Goal: Contribute content: Contribute content

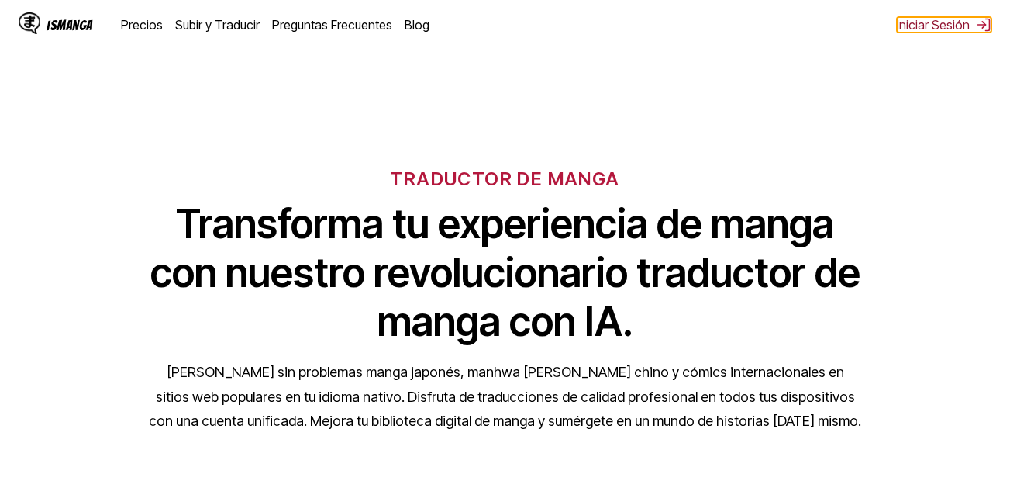
click at [920, 29] on button "Iniciar Sesión" at bounding box center [944, 25] width 95 height 16
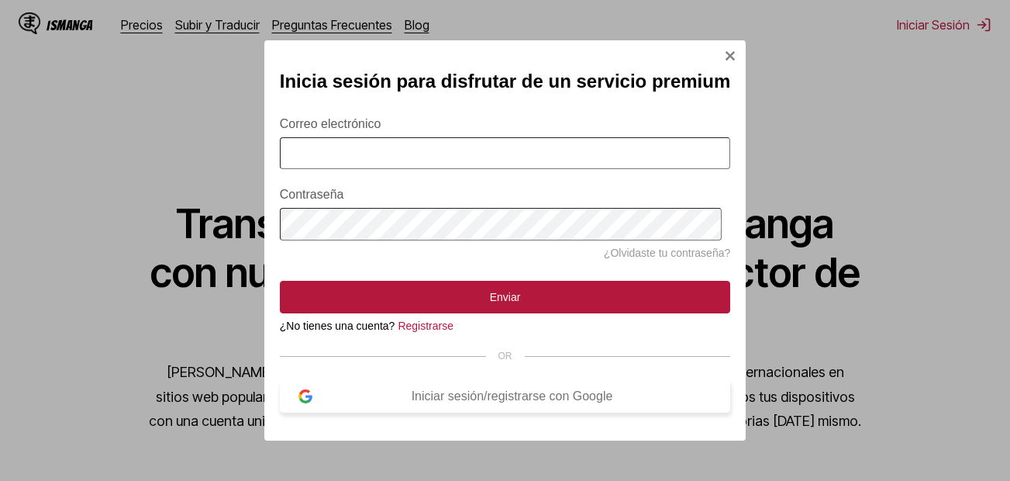
click at [356, 403] on div "Iniciar sesión/registrarse con Google" at bounding box center [512, 396] width 400 height 14
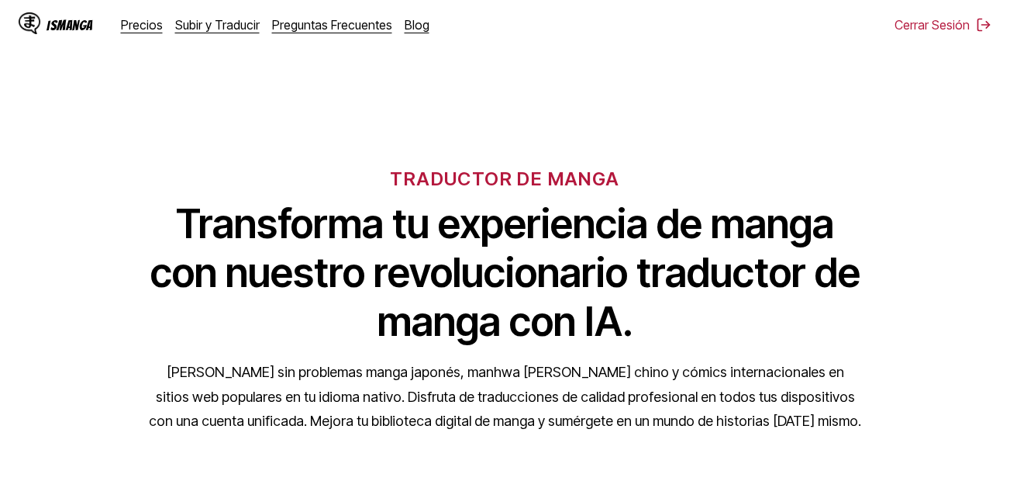
click at [45, 29] on div "IsManga" at bounding box center [56, 24] width 74 height 25
click at [56, 24] on div "IsManga" at bounding box center [70, 25] width 47 height 15
click at [204, 22] on link "Subir y Traducir" at bounding box center [217, 25] width 85 height 16
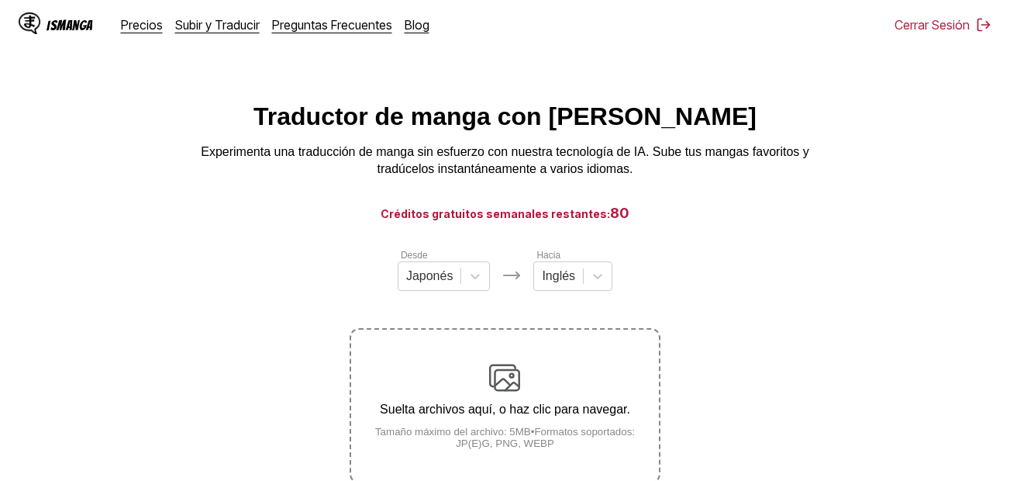
scroll to position [78, 0]
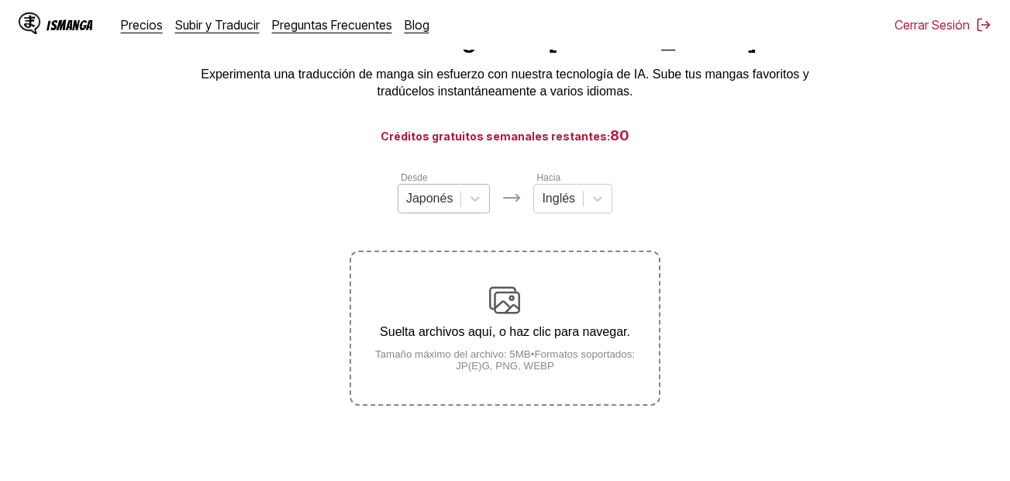
click at [443, 207] on div at bounding box center [429, 198] width 47 height 17
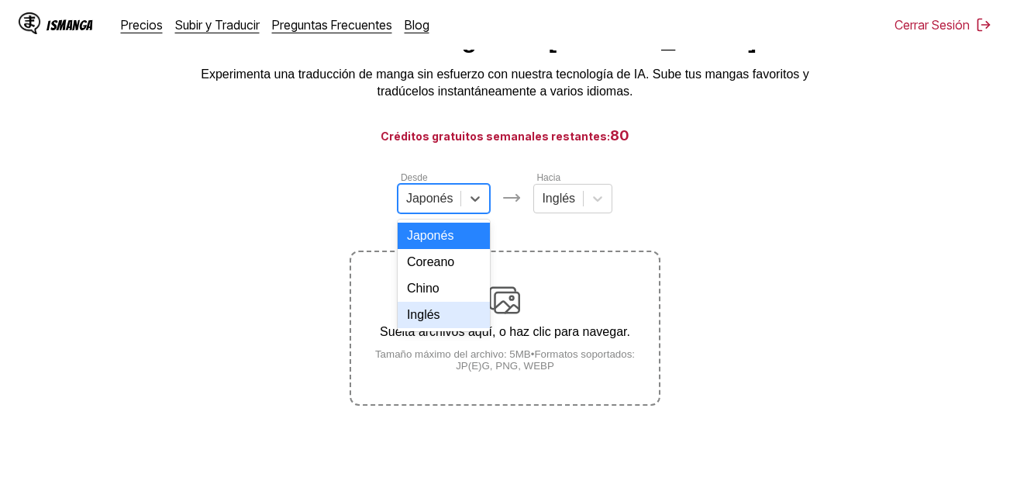
click at [441, 321] on div "Inglés" at bounding box center [444, 315] width 93 height 26
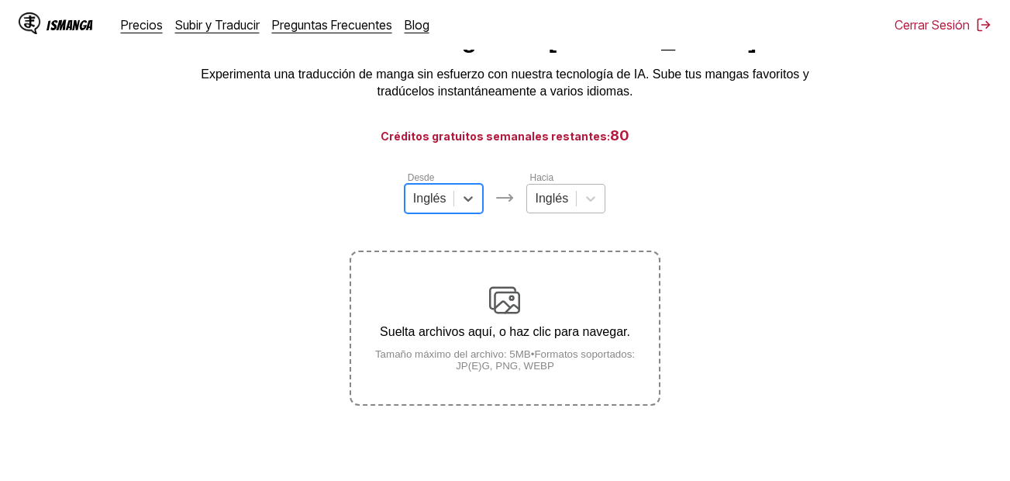
click at [554, 207] on div at bounding box center [551, 198] width 33 height 17
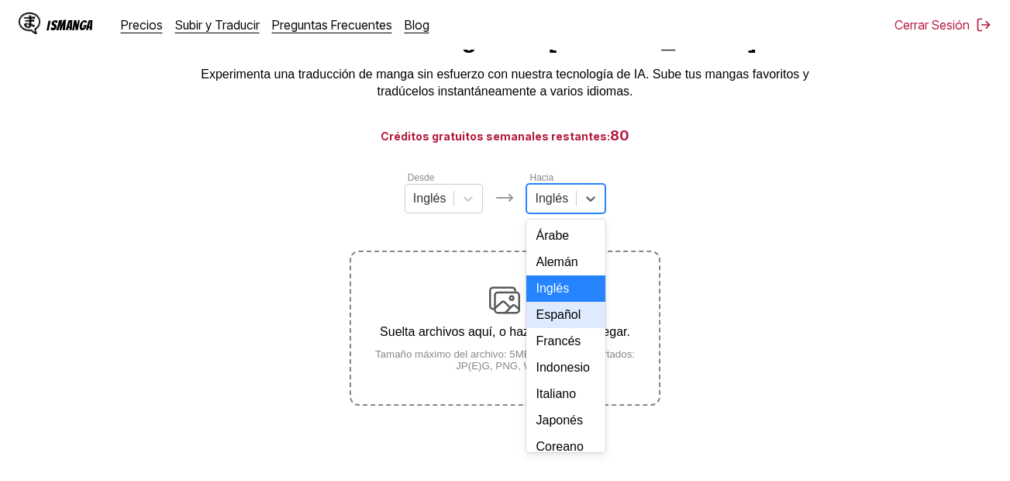
click at [553, 328] on div "Español" at bounding box center [566, 315] width 79 height 26
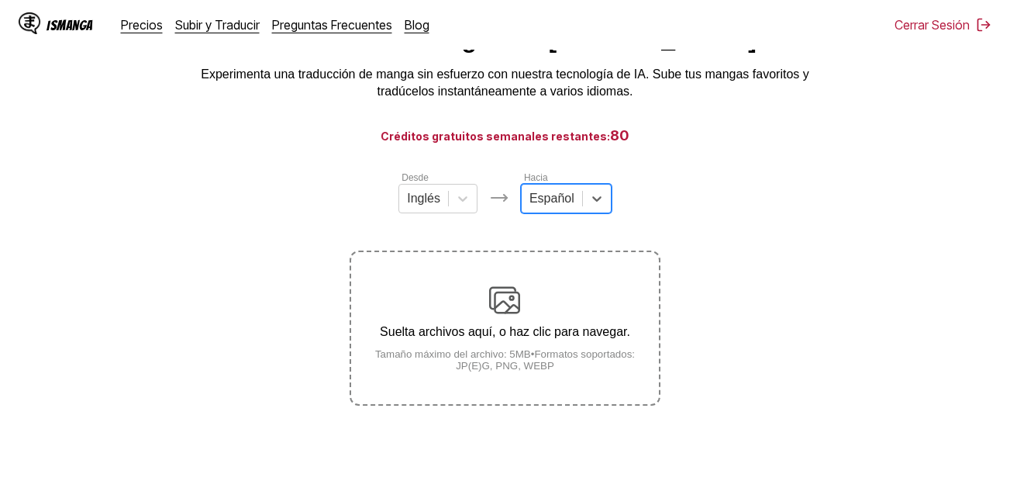
click at [540, 324] on div "Suelta archivos aquí, o haz clic para navegar. Tamaño máximo del archivo: 5MB •…" at bounding box center [504, 328] width 307 height 87
click at [0, 0] on input "Suelta archivos aquí, o haz clic para navegar. Tamaño máximo del archivo: 5MB •…" at bounding box center [0, 0] width 0 height 0
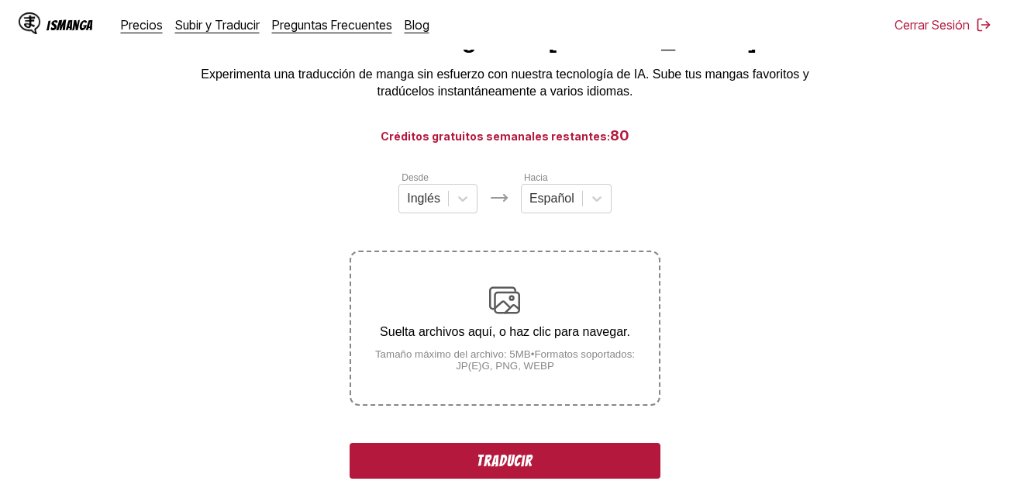
click at [478, 331] on p "Suelta archivos aquí, o haz clic para navegar." at bounding box center [504, 332] width 307 height 14
click at [0, 0] on input "Suelta archivos aquí, o haz clic para navegar. Tamaño máximo del archivo: 5MB •…" at bounding box center [0, 0] width 0 height 0
click at [496, 333] on p "Suelta archivos aquí, o haz clic para navegar." at bounding box center [504, 332] width 307 height 14
click at [0, 0] on input "Suelta archivos aquí, o haz clic para navegar. Tamaño máximo del archivo: 5MB •…" at bounding box center [0, 0] width 0 height 0
click at [496, 337] on p "Suelta archivos aquí, o haz clic para navegar." at bounding box center [504, 332] width 307 height 14
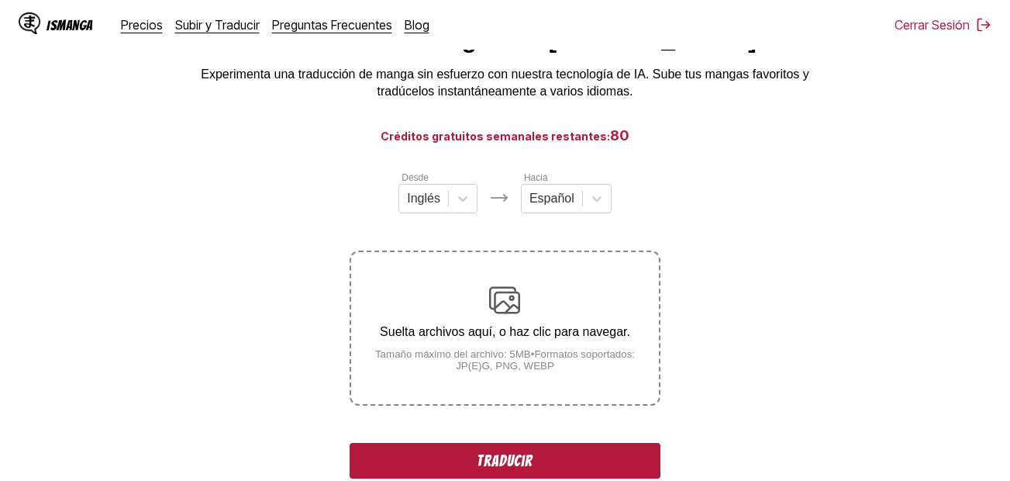
click at [0, 0] on input "Suelta archivos aquí, o haz clic para navegar. Tamaño máximo del archivo: 5MB •…" at bounding box center [0, 0] width 0 height 0
click at [471, 339] on p "Suelta archivos aquí, o haz clic para navegar." at bounding box center [504, 332] width 307 height 14
click at [0, 0] on input "Suelta archivos aquí, o haz clic para navegar. Tamaño máximo del archivo: 5MB •…" at bounding box center [0, 0] width 0 height 0
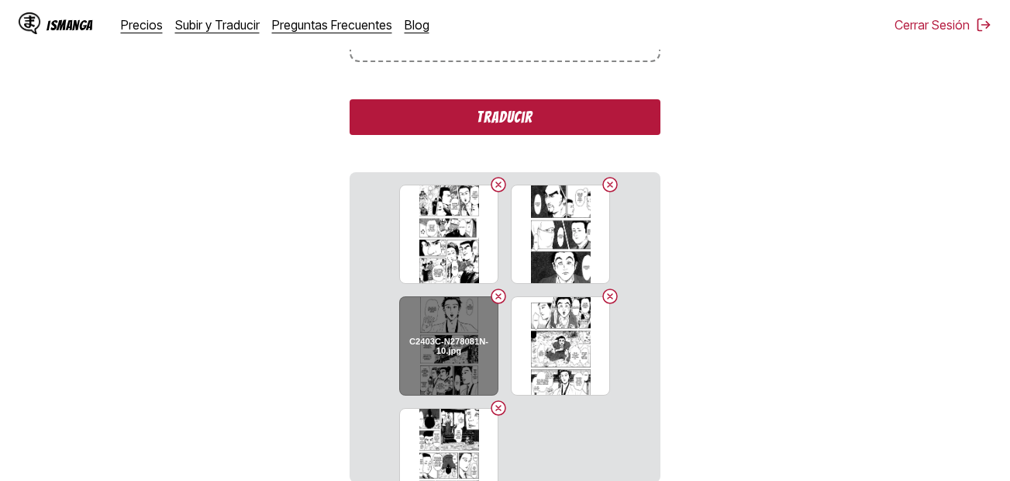
scroll to position [465, 0]
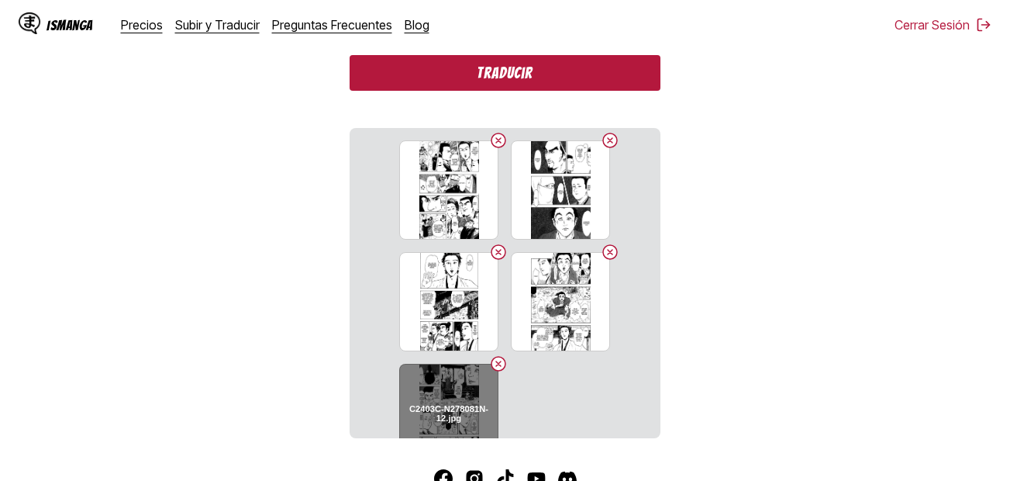
click at [496, 363] on button "Delete image" at bounding box center [498, 363] width 19 height 19
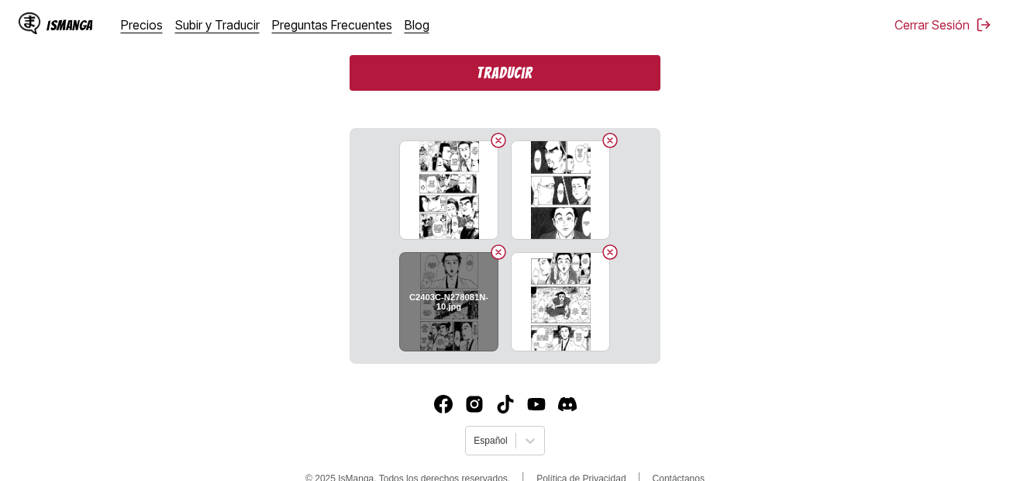
click at [499, 256] on button "Delete image" at bounding box center [498, 252] width 19 height 19
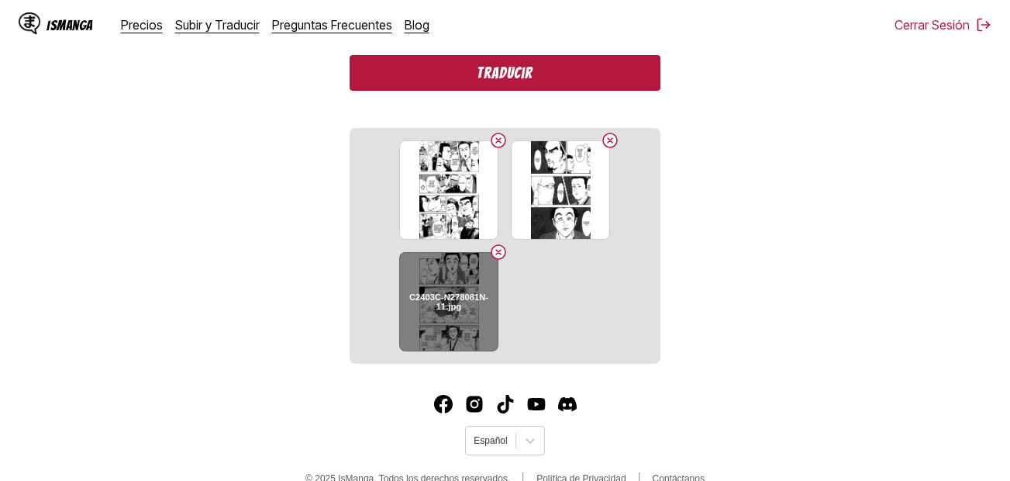
click at [498, 253] on button "Delete image" at bounding box center [498, 252] width 19 height 19
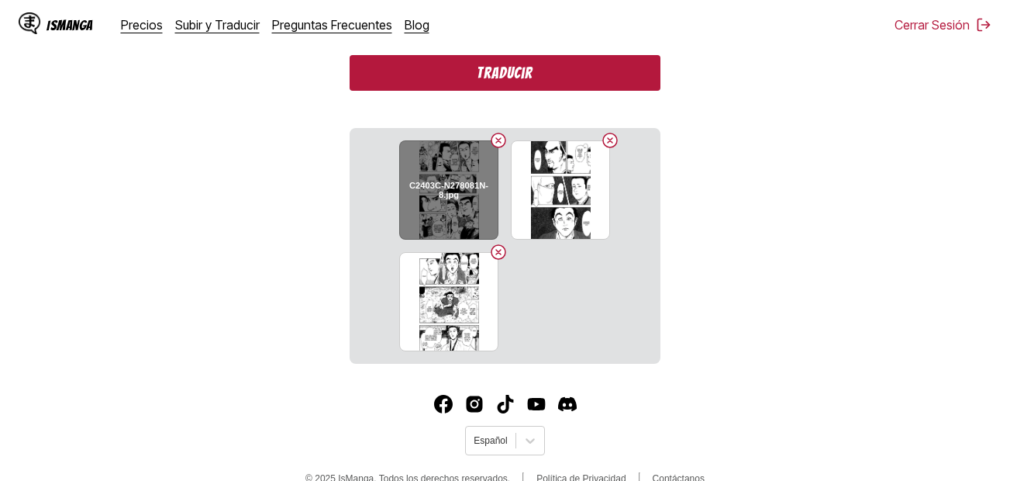
scroll to position [383, 0]
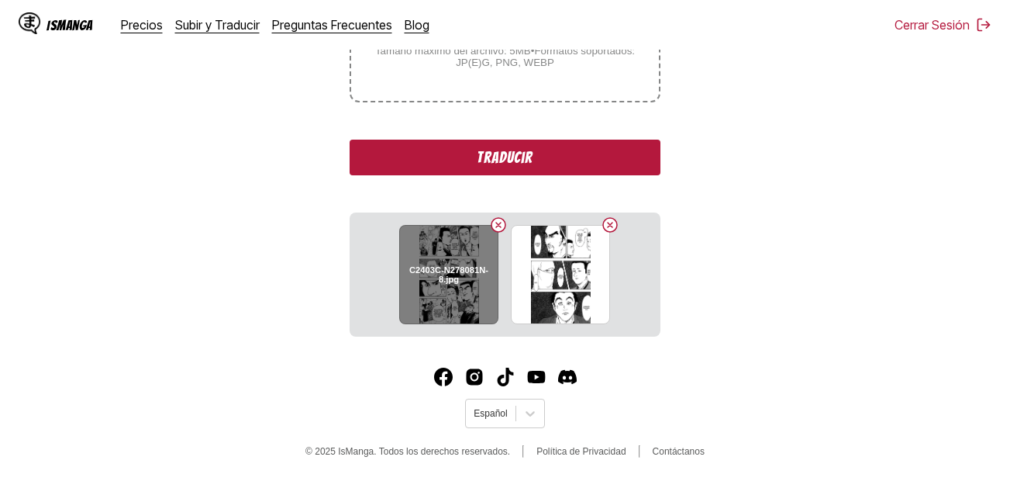
click at [501, 233] on button "Delete image" at bounding box center [498, 225] width 19 height 19
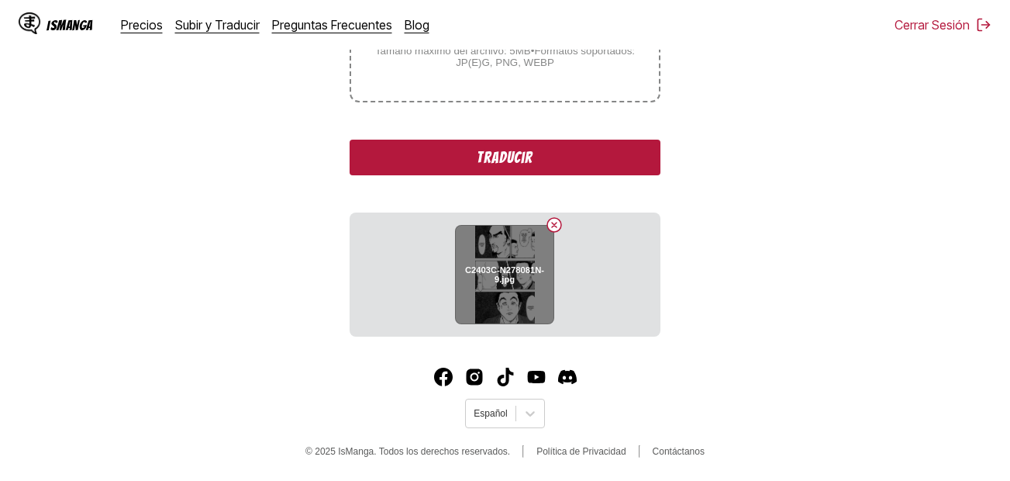
click at [554, 230] on button "Delete image" at bounding box center [554, 225] width 19 height 19
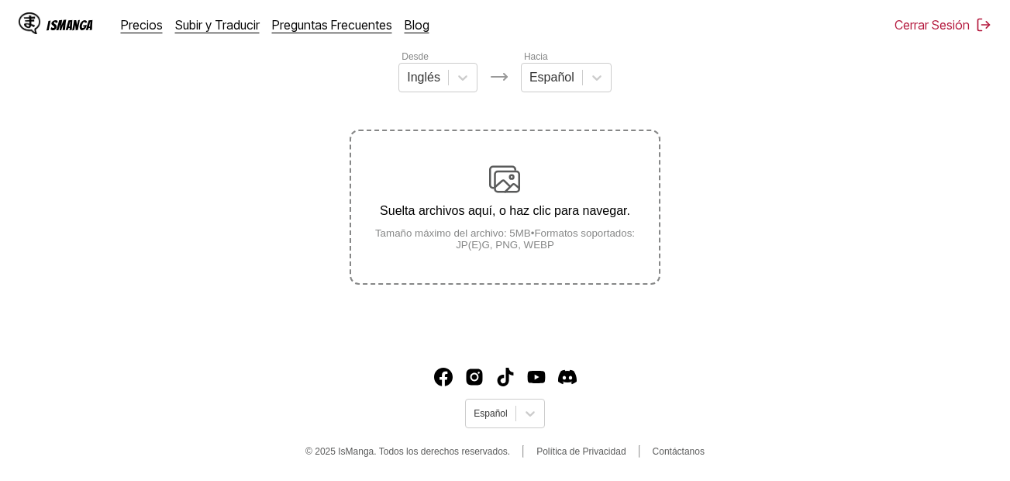
scroll to position [199, 0]
click at [519, 205] on p "Suelta archivos aquí, o haz clic para navegar." at bounding box center [504, 211] width 307 height 14
click at [0, 0] on input "Suelta archivos aquí, o haz clic para navegar. Tamaño máximo del archivo: 5MB •…" at bounding box center [0, 0] width 0 height 0
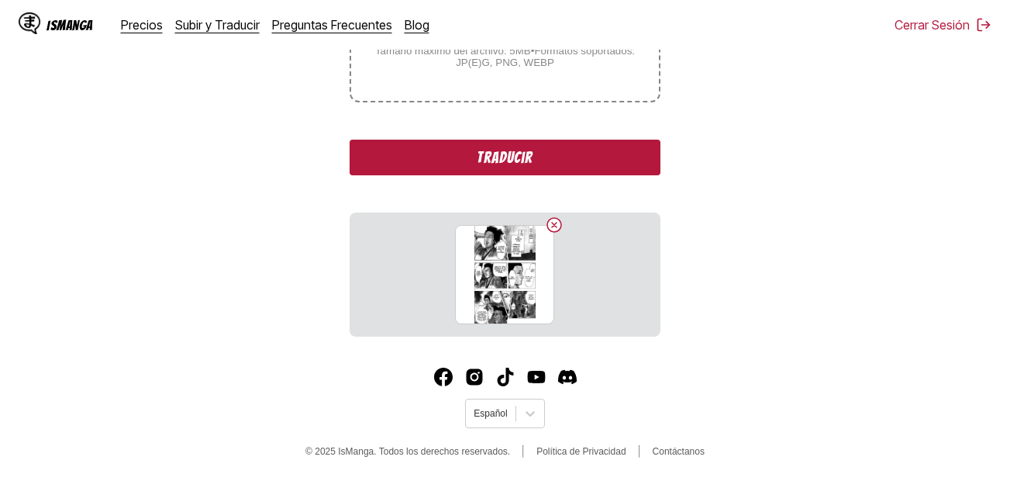
scroll to position [306, 0]
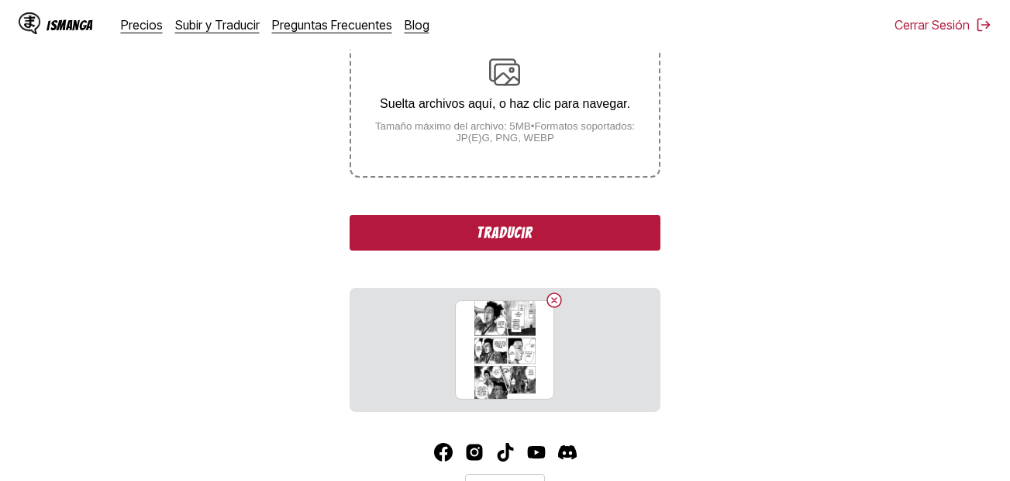
click at [504, 109] on p "Suelta archivos aquí, o haz clic para navegar." at bounding box center [504, 104] width 307 height 14
click at [0, 0] on input "Suelta archivos aquí, o haz clic para navegar. Tamaño máximo del archivo: 5MB •…" at bounding box center [0, 0] width 0 height 0
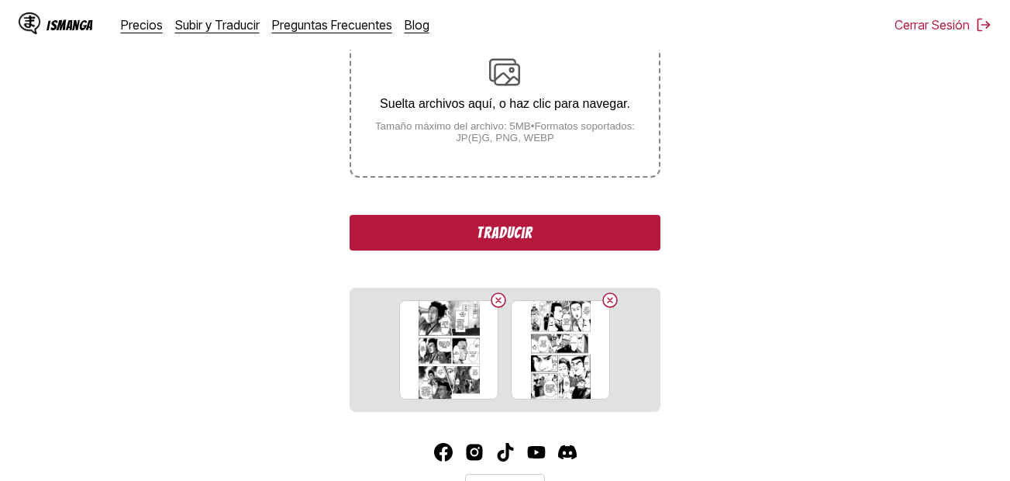
click at [477, 111] on p "Suelta archivos aquí, o haz clic para navegar." at bounding box center [504, 104] width 307 height 14
click at [0, 0] on input "Suelta archivos aquí, o haz clic para navegar. Tamaño máximo del archivo: 5MB •…" at bounding box center [0, 0] width 0 height 0
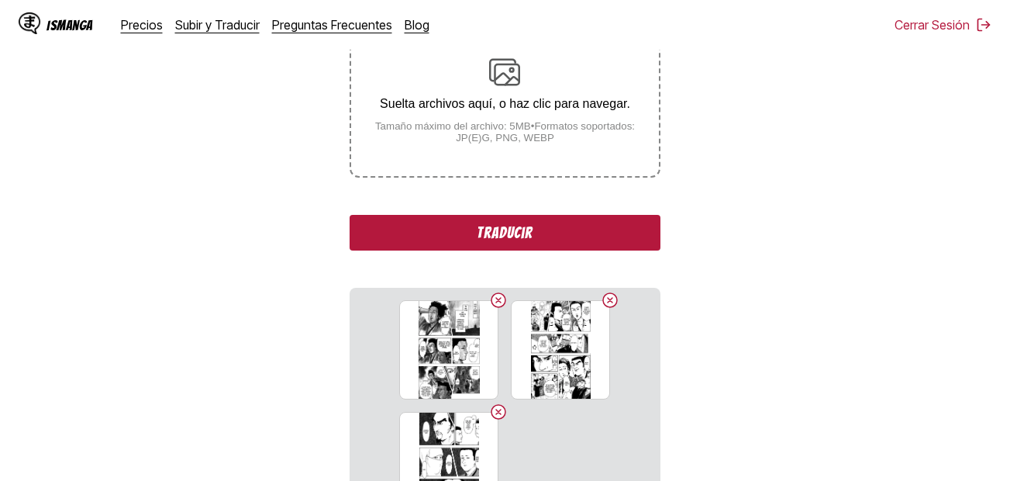
click at [468, 99] on p "Suelta archivos aquí, o haz clic para navegar." at bounding box center [504, 104] width 307 height 14
click at [0, 0] on input "Suelta archivos aquí, o haz clic para navegar. Tamaño máximo del archivo: 5MB •…" at bounding box center [0, 0] width 0 height 0
click at [461, 118] on div "Suelta archivos aquí, o haz clic para navegar. Tamaño máximo del archivo: 5MB •…" at bounding box center [504, 100] width 307 height 87
click at [0, 0] on input "Suelta archivos aquí, o haz clic para navegar. Tamaño máximo del archivo: 5MB •…" at bounding box center [0, 0] width 0 height 0
click at [488, 122] on div "Suelta archivos aquí, o haz clic para navegar. Tamaño máximo del archivo: 5MB •…" at bounding box center [504, 100] width 307 height 87
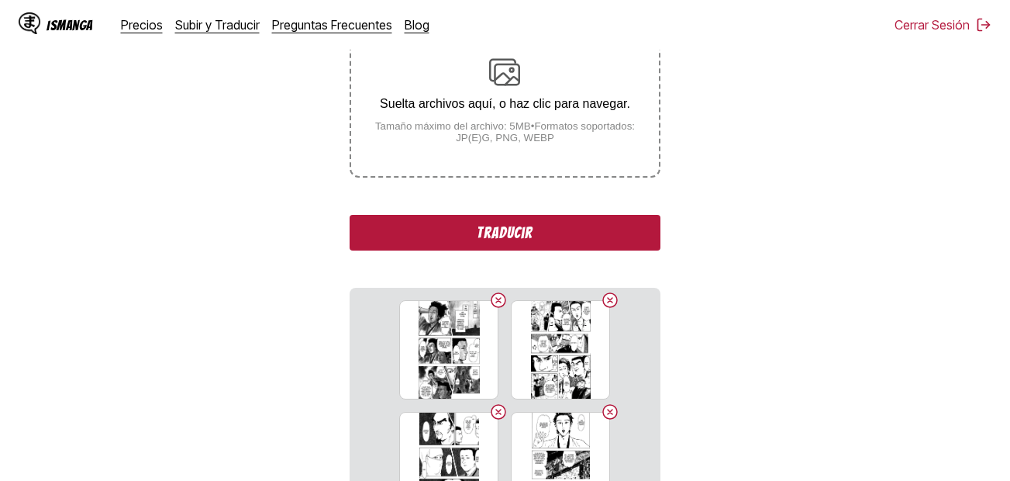
click at [0, 0] on input "Suelta archivos aquí, o haz clic para navegar. Tamaño máximo del archivo: 5MB •…" at bounding box center [0, 0] width 0 height 0
click at [508, 126] on small "Tamaño máximo del archivo: 5MB • Formatos soportados: JP(E)G, PNG, WEBP" at bounding box center [504, 131] width 307 height 23
click at [0, 0] on input "Suelta archivos aquí, o haz clic para navegar. Tamaño máximo del archivo: 5MB •…" at bounding box center [0, 0] width 0 height 0
click at [477, 116] on div "Suelta archivos aquí, o haz clic para navegar. Tamaño máximo del archivo: 5MB •…" at bounding box center [504, 100] width 307 height 87
click at [0, 0] on input "Suelta archivos aquí, o haz clic para navegar. Tamaño máximo del archivo: 5MB •…" at bounding box center [0, 0] width 0 height 0
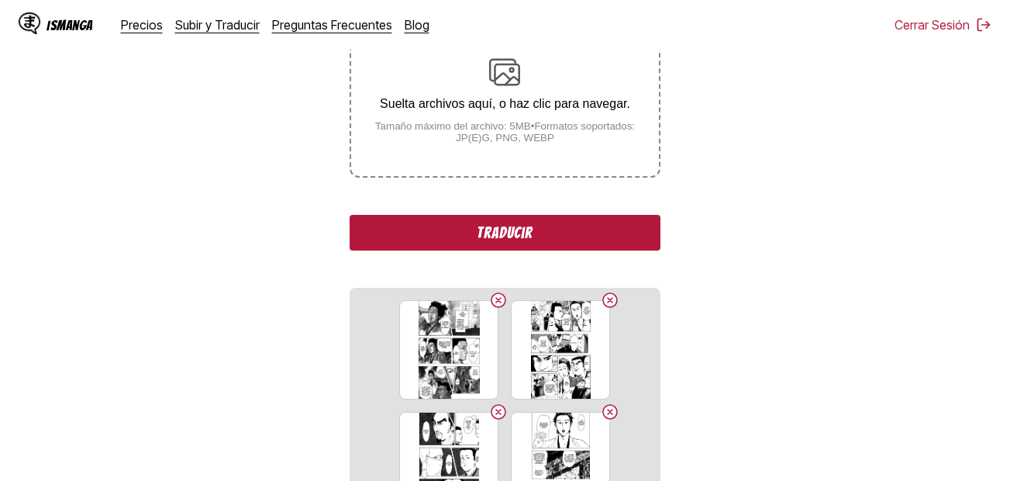
click at [469, 126] on small "Tamaño máximo del archivo: 5MB • Formatos soportados: JP(E)G, PNG, WEBP" at bounding box center [504, 131] width 307 height 23
click at [0, 0] on input "Suelta archivos aquí, o haz clic para navegar. Tamaño máximo del archivo: 5MB •…" at bounding box center [0, 0] width 0 height 0
click at [479, 142] on small "Tamaño máximo del archivo: 5MB • Formatos soportados: JP(E)G, PNG, WEBP" at bounding box center [504, 131] width 307 height 23
click at [0, 0] on input "Suelta archivos aquí, o haz clic para navegar. Tamaño máximo del archivo: 5MB •…" at bounding box center [0, 0] width 0 height 0
click at [482, 143] on small "Tamaño máximo del archivo: 5MB • Formatos soportados: JP(E)G, PNG, WEBP" at bounding box center [504, 131] width 307 height 23
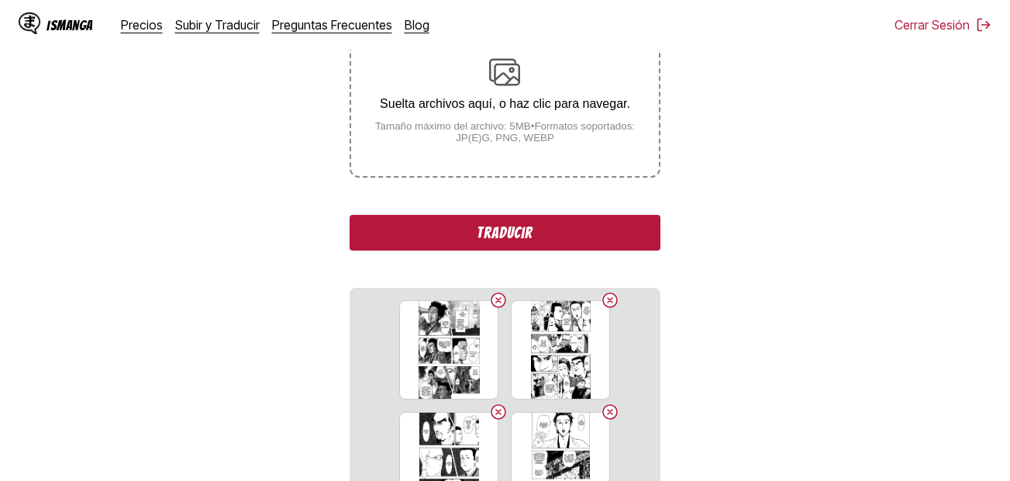
click at [0, 0] on input "Suelta archivos aquí, o haz clic para navegar. Tamaño máximo del archivo: 5MB •…" at bounding box center [0, 0] width 0 height 0
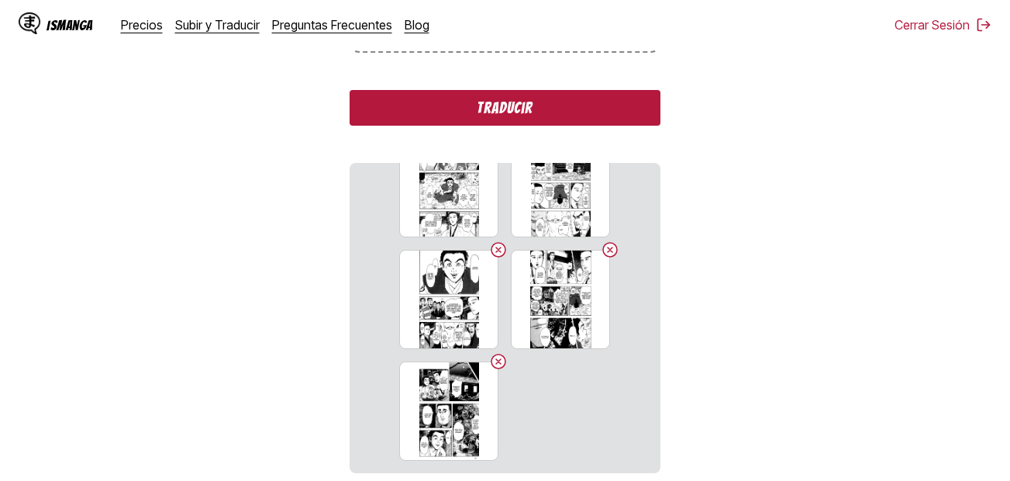
scroll to position [228, 0]
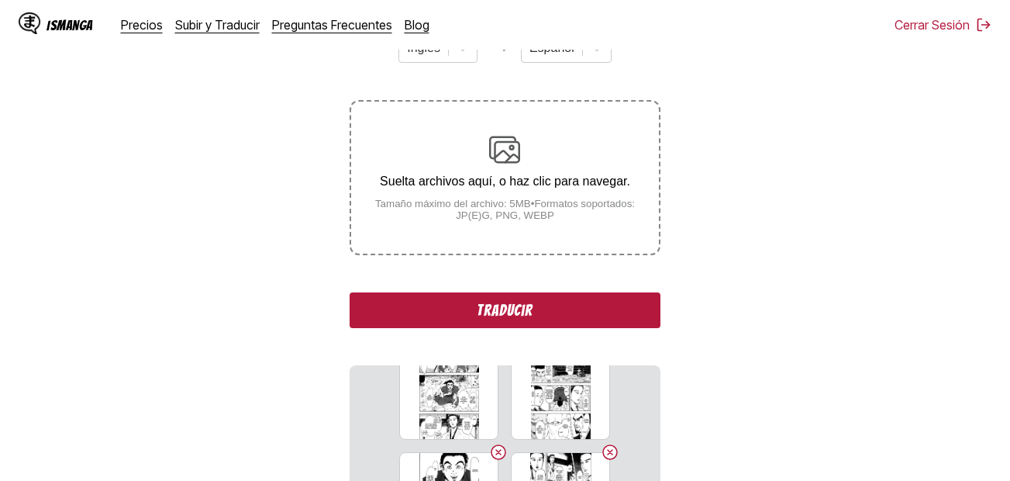
click at [589, 202] on small "Tamaño máximo del archivo: 5MB • Formatos soportados: JP(E)G, PNG, WEBP" at bounding box center [504, 209] width 307 height 23
click at [0, 0] on input "Suelta archivos aquí, o haz clic para navegar. Tamaño máximo del archivo: 5MB •…" at bounding box center [0, 0] width 0 height 0
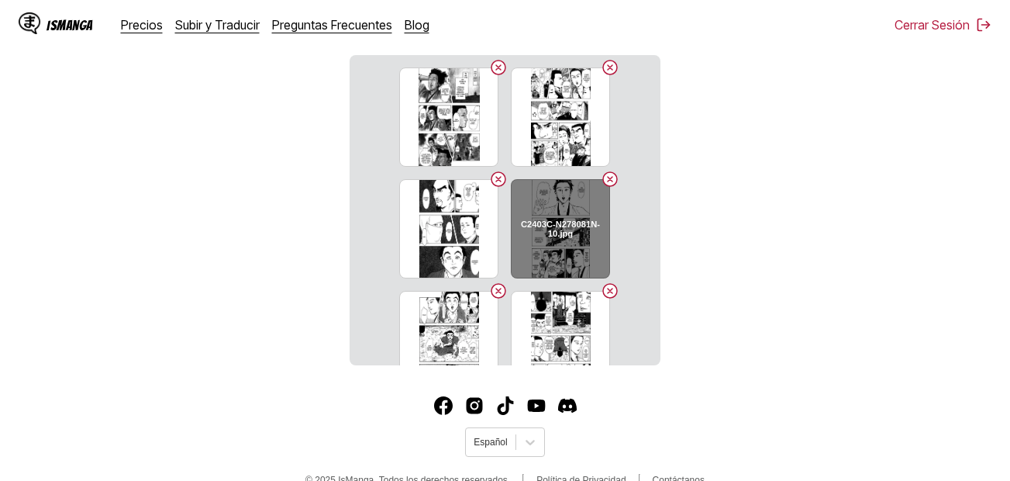
scroll to position [306, 0]
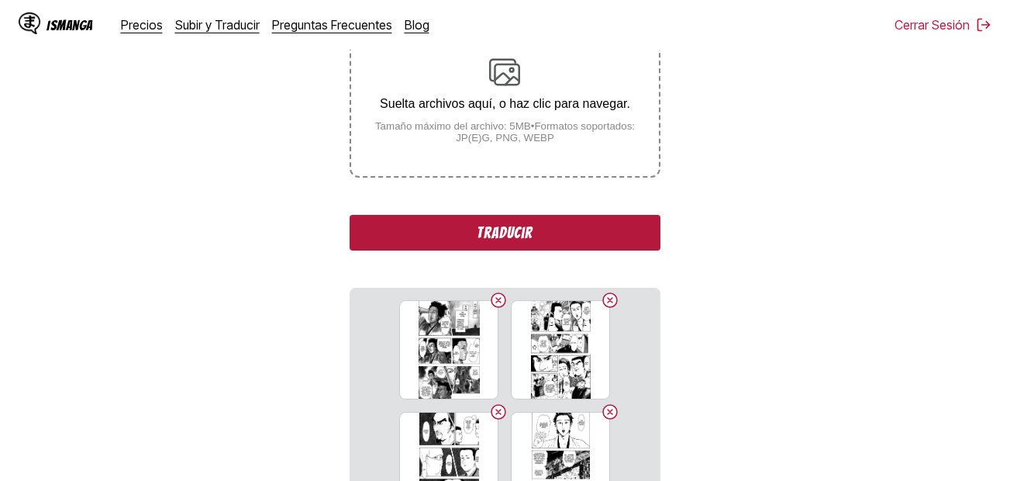
click at [554, 136] on small "Tamaño máximo del archivo: 5MB • Formatos soportados: JP(E)G, PNG, WEBP" at bounding box center [504, 131] width 307 height 23
click at [0, 0] on input "Suelta archivos aquí, o haz clic para navegar. Tamaño máximo del archivo: 5MB •…" at bounding box center [0, 0] width 0 height 0
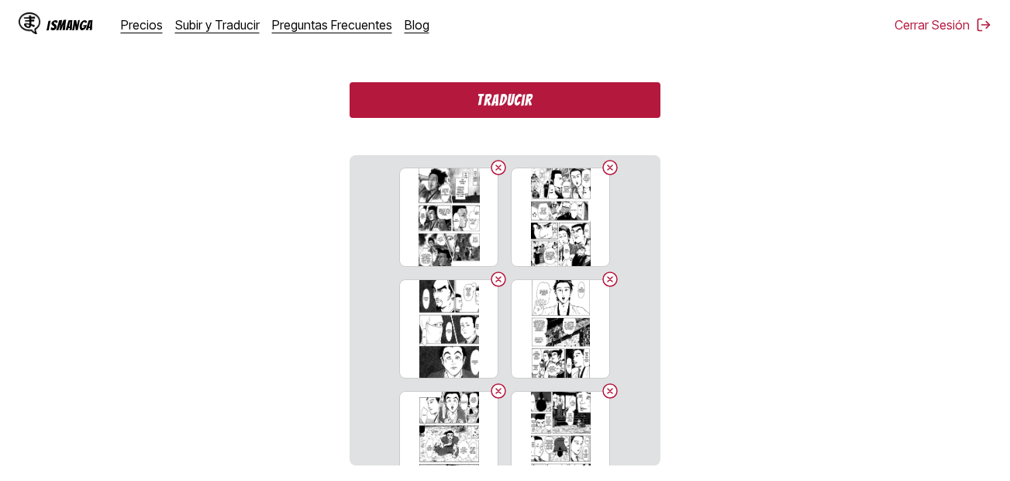
scroll to position [337, 0]
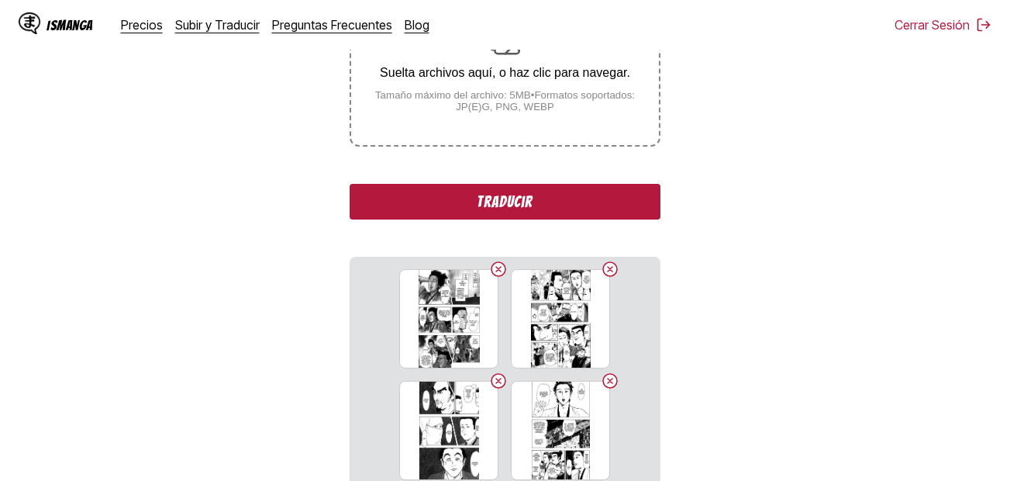
click at [571, 105] on small "Tamaño máximo del archivo: 5MB • Formatos soportados: JP(E)G, PNG, WEBP" at bounding box center [504, 100] width 307 height 23
click at [0, 0] on input "Suelta archivos aquí, o haz clic para navegar. Tamaño máximo del archivo: 5MB •…" at bounding box center [0, 0] width 0 height 0
click at [508, 112] on small "Tamaño máximo del archivo: 5MB • Formatos soportados: JP(E)G, PNG, WEBP" at bounding box center [504, 100] width 307 height 23
click at [0, 0] on input "Suelta archivos aquí, o haz clic para navegar. Tamaño máximo del archivo: 5MB •…" at bounding box center [0, 0] width 0 height 0
click at [499, 102] on small "Tamaño máximo del archivo: 5MB • Formatos soportados: JP(E)G, PNG, WEBP" at bounding box center [504, 100] width 307 height 23
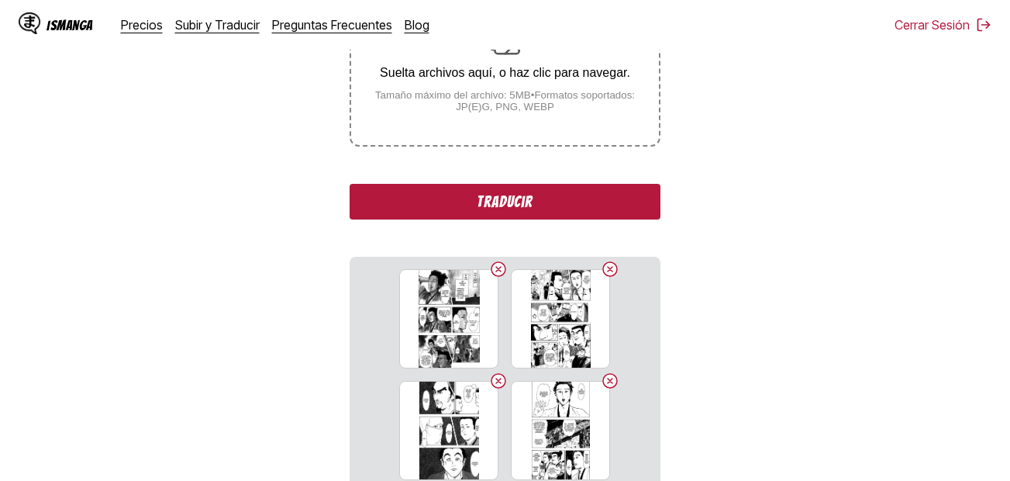
click at [0, 0] on input "Suelta archivos aquí, o haz clic para navegar. Tamaño máximo del archivo: 5MB •…" at bounding box center [0, 0] width 0 height 0
click at [517, 111] on small "Tamaño máximo del archivo: 5MB • Formatos soportados: JP(E)G, PNG, WEBP" at bounding box center [504, 100] width 307 height 23
click at [0, 0] on input "Suelta archivos aquí, o haz clic para navegar. Tamaño máximo del archivo: 5MB •…" at bounding box center [0, 0] width 0 height 0
click at [530, 104] on small "Tamaño máximo del archivo: 5MB • Formatos soportados: JP(E)G, PNG, WEBP" at bounding box center [504, 100] width 307 height 23
click at [0, 0] on input "Suelta archivos aquí, o haz clic para navegar. Tamaño máximo del archivo: 5MB •…" at bounding box center [0, 0] width 0 height 0
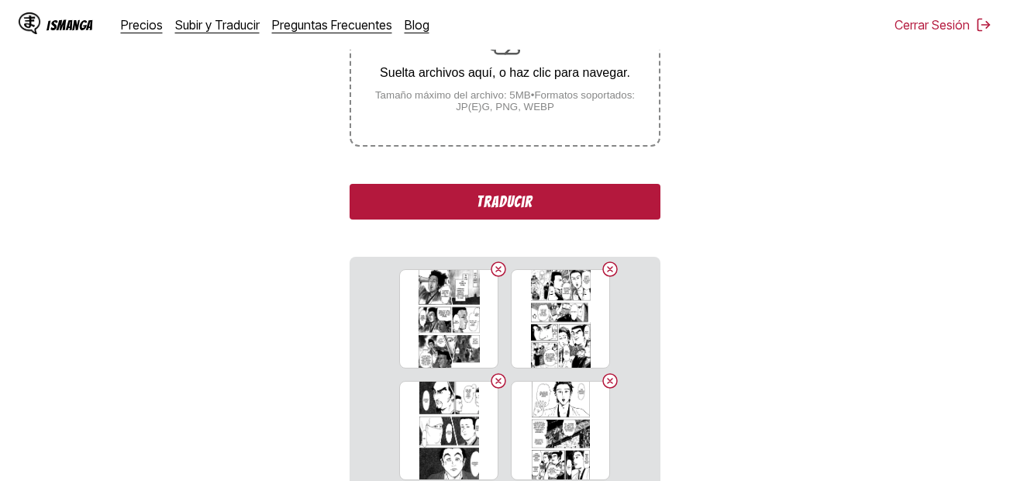
click at [484, 105] on small "Tamaño máximo del archivo: 5MB • Formatos soportados: JP(E)G, PNG, WEBP" at bounding box center [504, 100] width 307 height 23
click at [0, 0] on input "Suelta archivos aquí, o haz clic para navegar. Tamaño máximo del archivo: 5MB •…" at bounding box center [0, 0] width 0 height 0
click at [554, 80] on p "Suelta archivos aquí, o haz clic para navegar." at bounding box center [504, 73] width 307 height 14
click at [0, 0] on input "Suelta archivos aquí, o haz clic para navegar. Tamaño máximo del archivo: 5MB •…" at bounding box center [0, 0] width 0 height 0
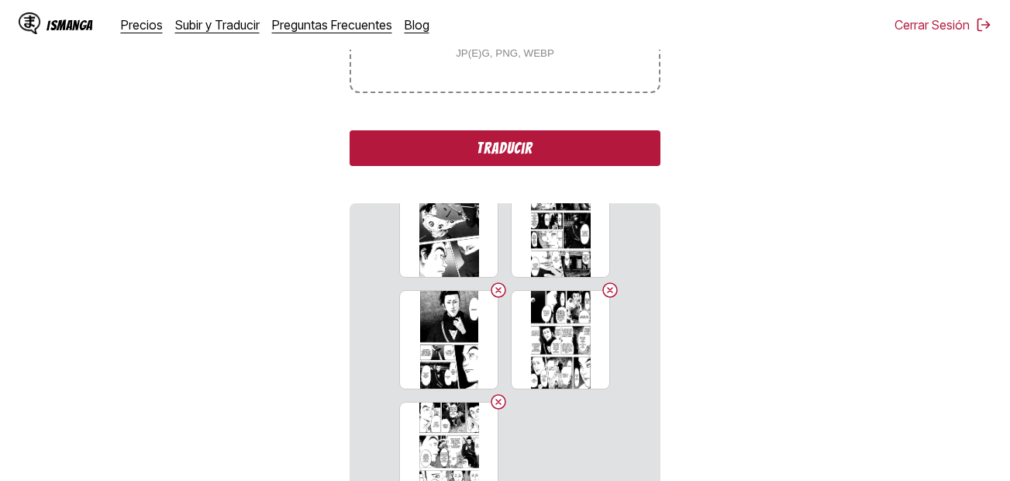
scroll to position [414, 0]
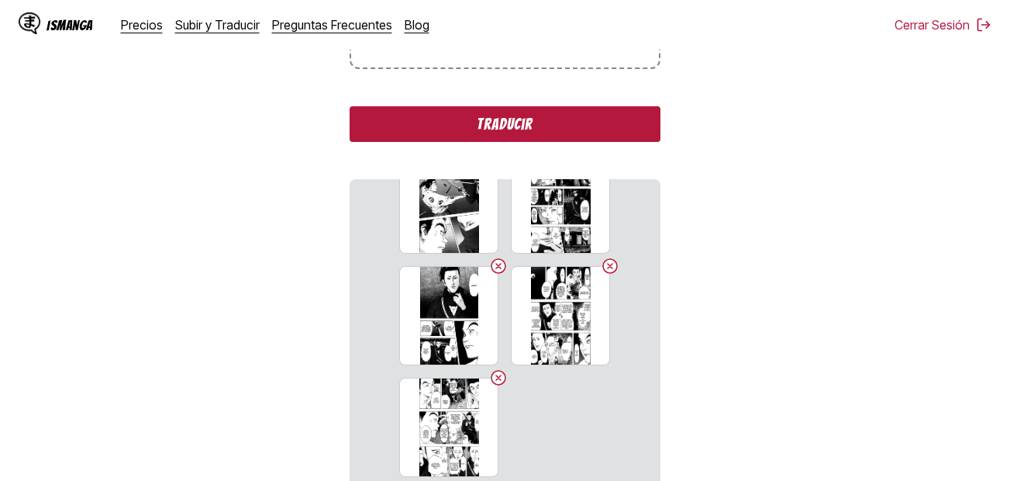
click at [0, 0] on input "Suelta archivos aquí, o haz clic para navegar. Tamaño máximo del archivo: 5MB •…" at bounding box center [0, 0] width 0 height 0
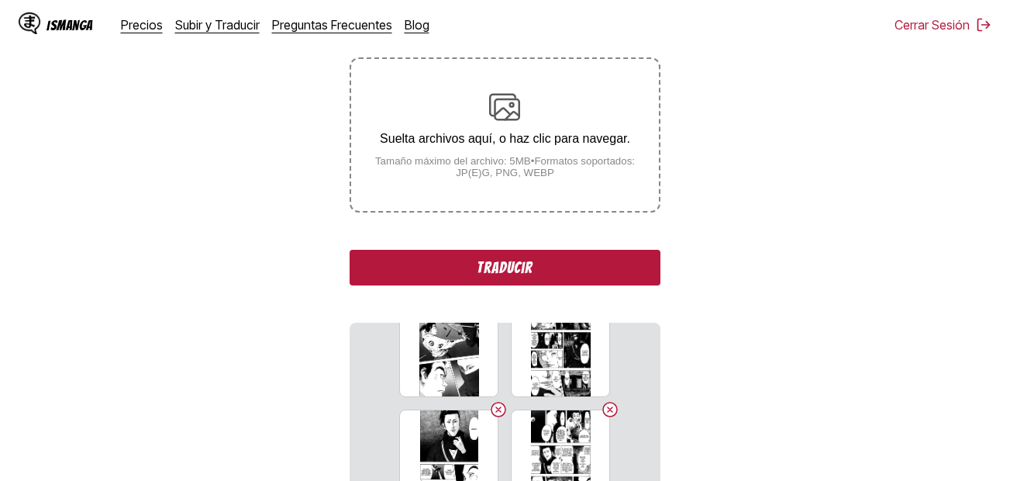
scroll to position [259, 0]
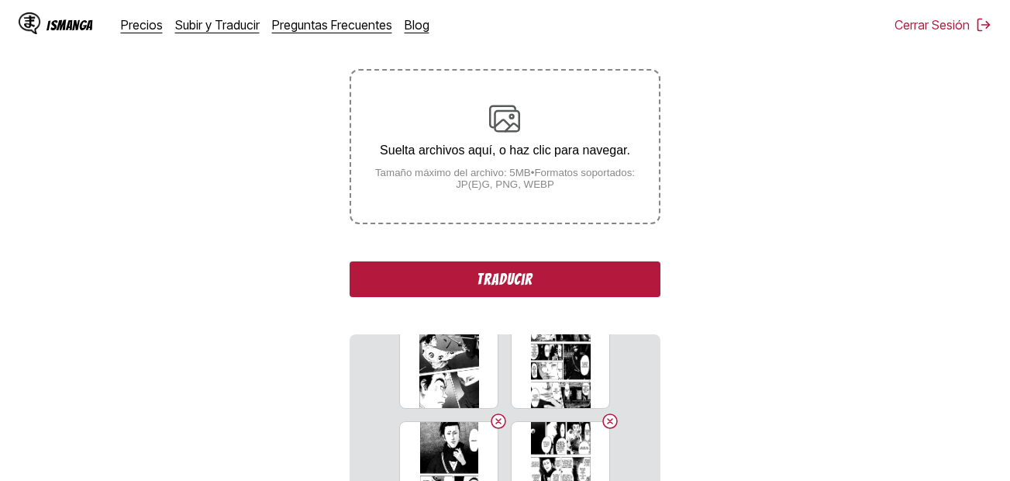
click at [471, 171] on small "Tamaño máximo del archivo: 5MB • Formatos soportados: JP(E)G, PNG, WEBP" at bounding box center [504, 178] width 307 height 23
click at [0, 0] on input "Suelta archivos aquí, o haz clic para navegar. Tamaño máximo del archivo: 5MB •…" at bounding box center [0, 0] width 0 height 0
click at [465, 190] on small "Tamaño máximo del archivo: 5MB • Formatos soportados: JP(E)G, PNG, WEBP" at bounding box center [504, 178] width 307 height 23
click at [0, 0] on input "Suelta archivos aquí, o haz clic para navegar. Tamaño máximo del archivo: 5MB •…" at bounding box center [0, 0] width 0 height 0
click at [523, 176] on small "Tamaño máximo del archivo: 5MB • Formatos soportados: JP(E)G, PNG, WEBP" at bounding box center [504, 178] width 307 height 23
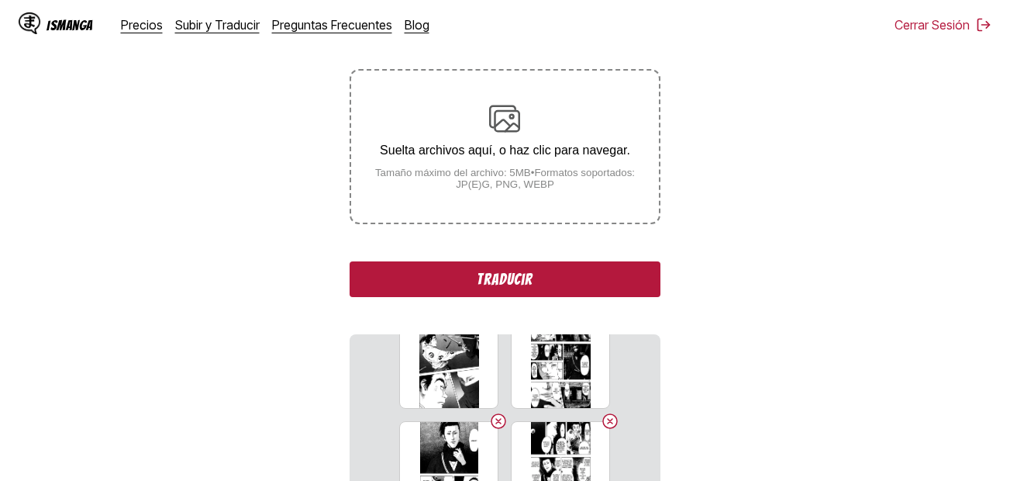
click at [0, 0] on input "Suelta archivos aquí, o haz clic para navegar. Tamaño máximo del archivo: 5MB •…" at bounding box center [0, 0] width 0 height 0
click at [513, 162] on div "Suelta archivos aquí, o haz clic para navegar. Tamaño máximo del archivo: 5MB •…" at bounding box center [504, 146] width 307 height 87
click at [0, 0] on input "Suelta archivos aquí, o haz clic para navegar. Tamaño máximo del archivo: 5MB •…" at bounding box center [0, 0] width 0 height 0
click at [490, 154] on p "Suelta archivos aquí, o haz clic para navegar." at bounding box center [504, 150] width 307 height 14
click at [0, 0] on input "Suelta archivos aquí, o haz clic para navegar. Tamaño máximo del archivo: 5MB •…" at bounding box center [0, 0] width 0 height 0
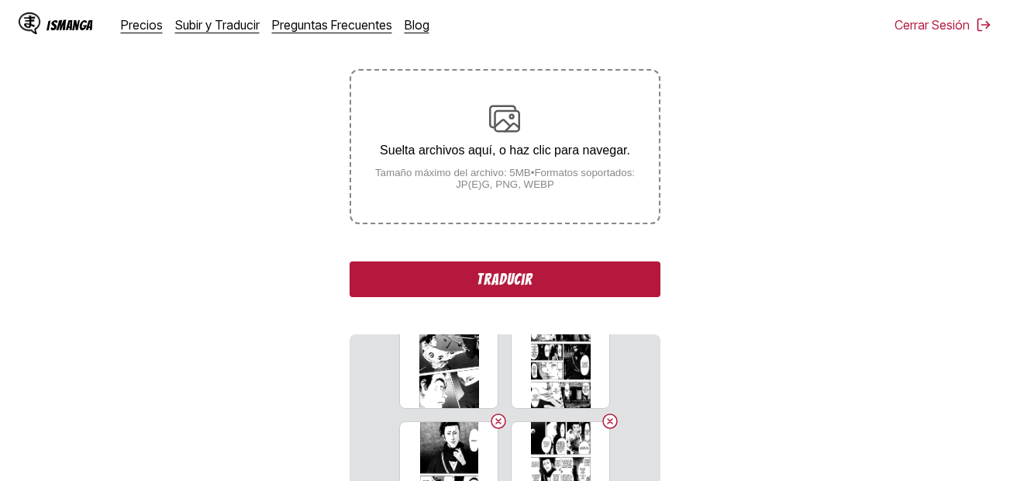
click at [473, 167] on div "Suelta archivos aquí, o haz clic para navegar. Tamaño máximo del archivo: 5MB •…" at bounding box center [504, 146] width 307 height 87
click at [0, 0] on input "Suelta archivos aquí, o haz clic para navegar. Tamaño máximo del archivo: 5MB •…" at bounding box center [0, 0] width 0 height 0
click at [498, 189] on small "Tamaño máximo del archivo: 5MB • Formatos soportados: JP(E)G, PNG, WEBP" at bounding box center [504, 178] width 307 height 23
click at [0, 0] on input "Suelta archivos aquí, o haz clic para navegar. Tamaño máximo del archivo: 5MB •…" at bounding box center [0, 0] width 0 height 0
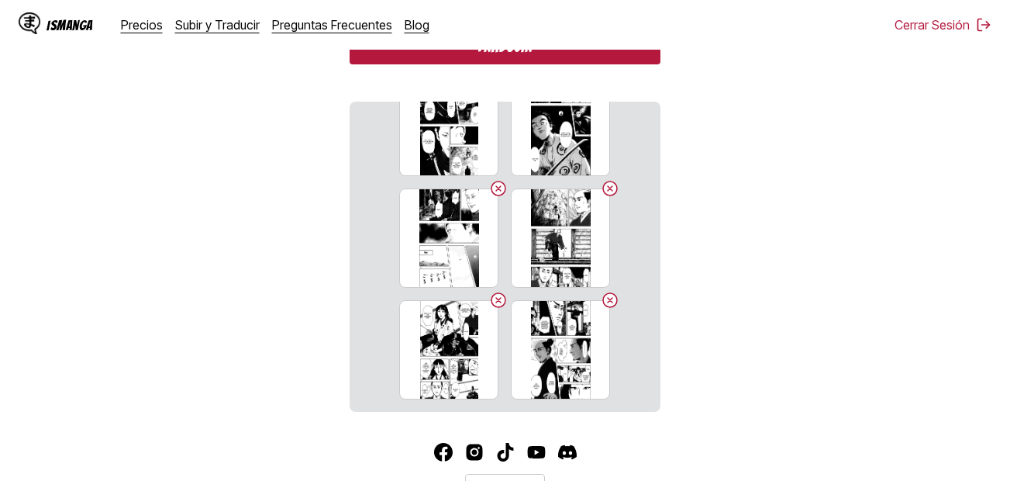
scroll to position [414, 0]
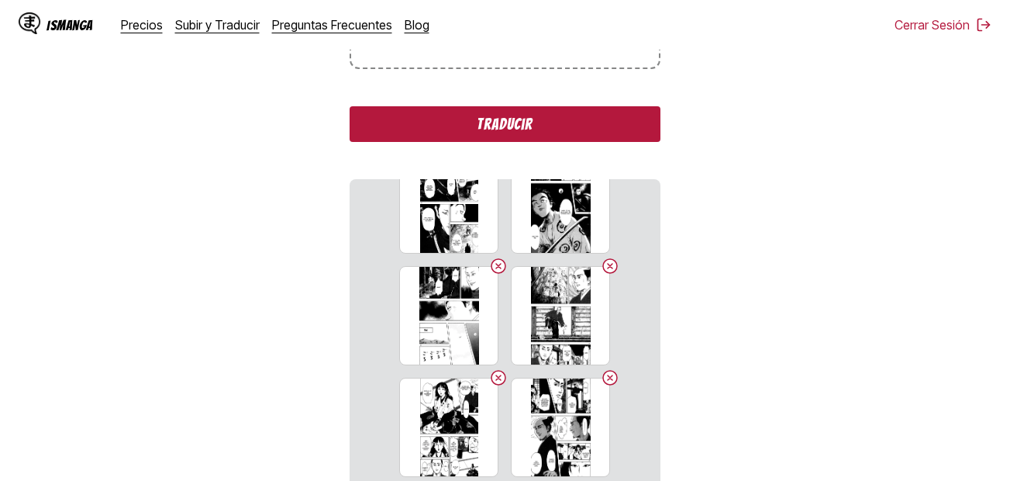
click at [0, 0] on input "Suelta archivos aquí, o haz clic para navegar. Tamaño máximo del archivo: 5MB •…" at bounding box center [0, 0] width 0 height 0
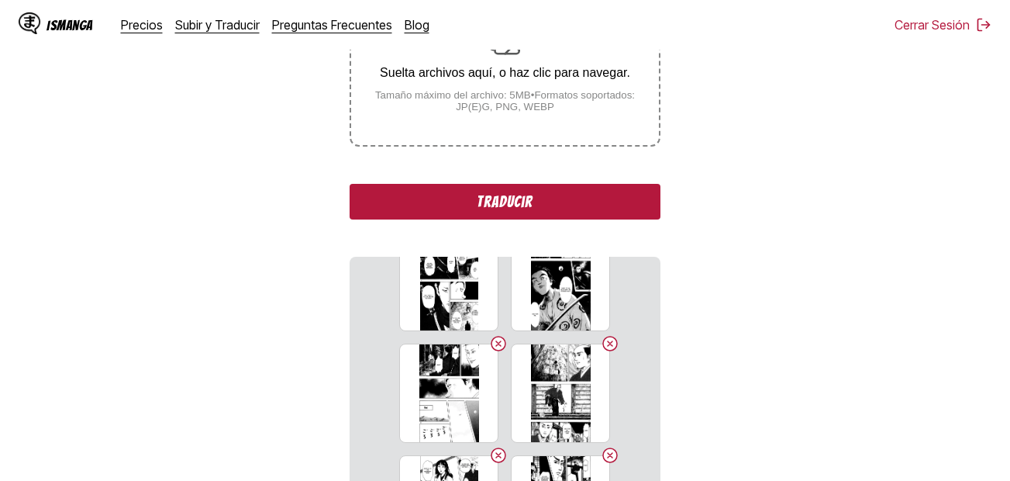
click at [444, 112] on small "Tamaño máximo del archivo: 5MB • Formatos soportados: JP(E)G, PNG, WEBP" at bounding box center [504, 100] width 307 height 23
click at [0, 0] on input "Suelta archivos aquí, o haz clic para navegar. Tamaño máximo del archivo: 5MB •…" at bounding box center [0, 0] width 0 height 0
click at [461, 98] on small "Tamaño máximo del archivo: 5MB • Formatos soportados: JP(E)G, PNG, WEBP" at bounding box center [504, 100] width 307 height 23
click at [0, 0] on input "Suelta archivos aquí, o haz clic para navegar. Tamaño máximo del archivo: 5MB •…" at bounding box center [0, 0] width 0 height 0
click at [498, 101] on small "Tamaño máximo del archivo: 5MB • Formatos soportados: JP(E)G, PNG, WEBP" at bounding box center [504, 100] width 307 height 23
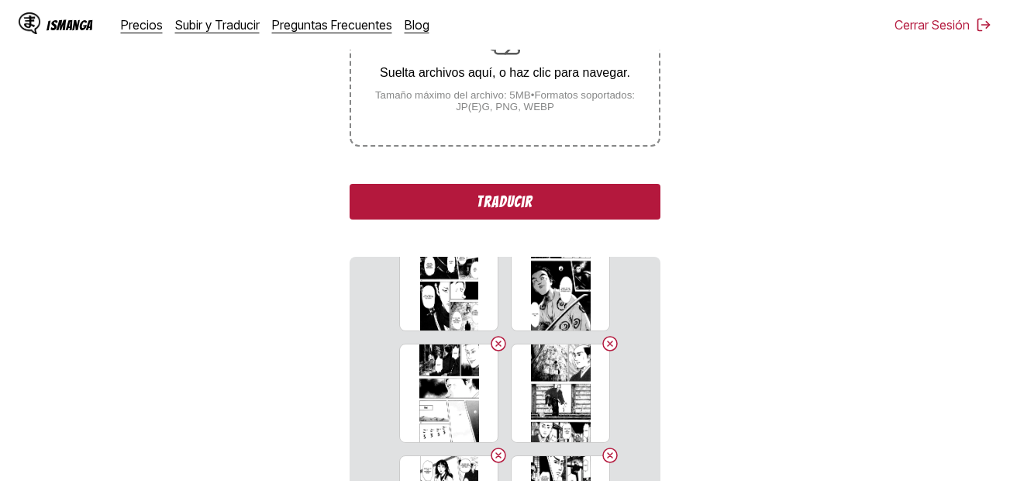
click at [0, 0] on input "Suelta archivos aquí, o haz clic para navegar. Tamaño máximo del archivo: 5MB •…" at bounding box center [0, 0] width 0 height 0
click at [532, 102] on small "Tamaño máximo del archivo: 5MB • Formatos soportados: JP(E)G, PNG, WEBP" at bounding box center [504, 100] width 307 height 23
click at [0, 0] on input "Suelta archivos aquí, o haz clic para navegar. Tamaño máximo del archivo: 5MB •…" at bounding box center [0, 0] width 0 height 0
click at [526, 125] on label "Suelta archivos aquí, o haz clic para navegar. Tamaño máximo del archivo: 5MB •…" at bounding box center [504, 69] width 307 height 152
click at [0, 0] on input "Suelta archivos aquí, o haz clic para navegar. Tamaño máximo del archivo: 5MB •…" at bounding box center [0, 0] width 0 height 0
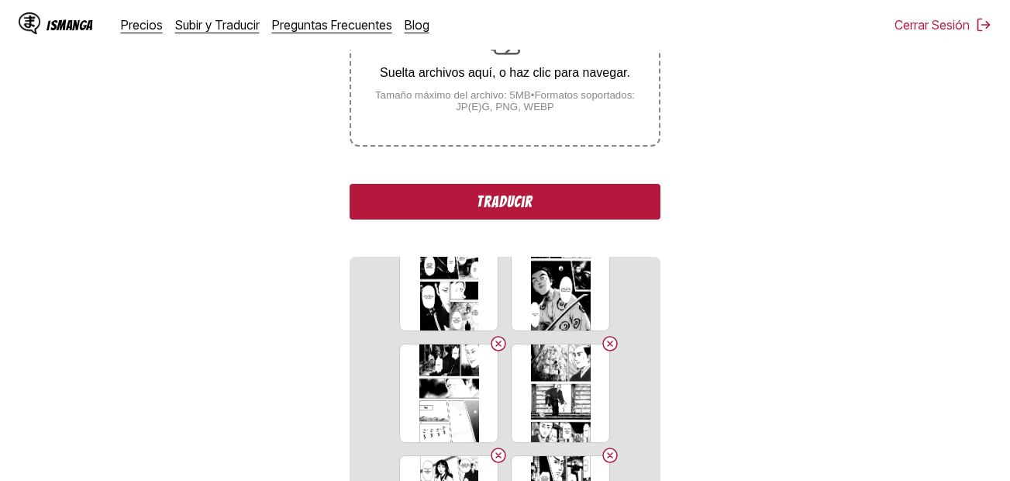
click at [464, 96] on small "Tamaño máximo del archivo: 5MB • Formatos soportados: JP(E)G, PNG, WEBP" at bounding box center [504, 100] width 307 height 23
click at [0, 0] on input "Suelta archivos aquí, o haz clic para navegar. Tamaño máximo del archivo: 5MB •…" at bounding box center [0, 0] width 0 height 0
click at [461, 109] on small "Tamaño máximo del archivo: 5MB • Formatos soportados: JP(E)G, PNG, WEBP" at bounding box center [504, 100] width 307 height 23
click at [0, 0] on input "Suelta archivos aquí, o haz clic para navegar. Tamaño máximo del archivo: 5MB •…" at bounding box center [0, 0] width 0 height 0
click at [483, 200] on button "Traducir" at bounding box center [505, 202] width 310 height 36
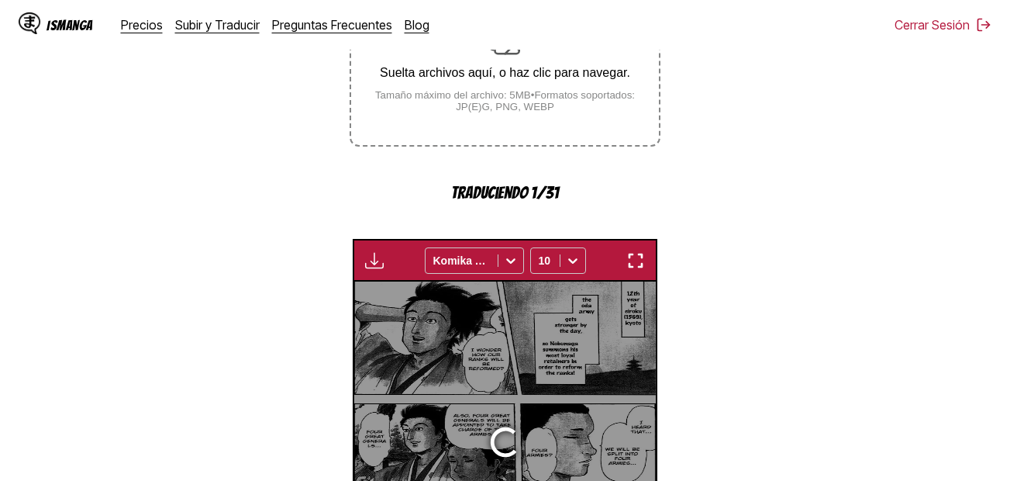
scroll to position [511, 0]
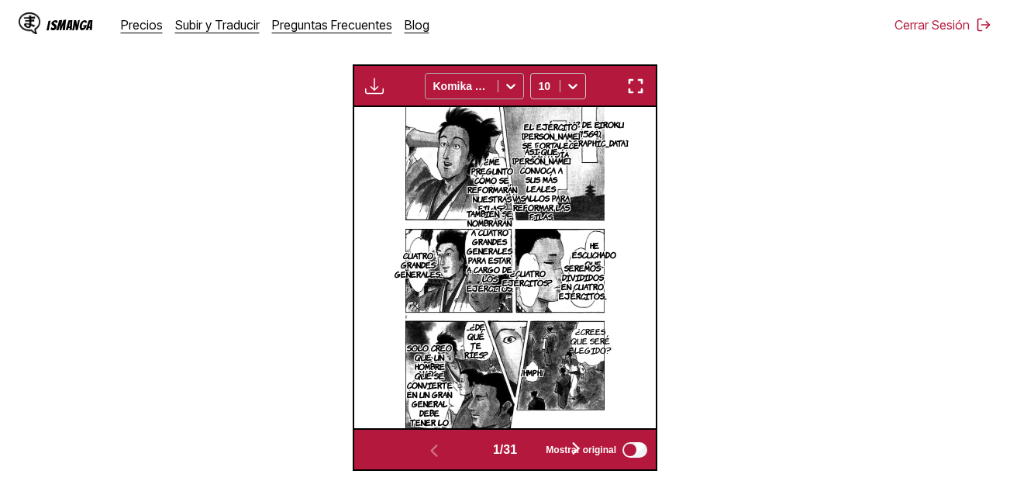
click at [518, 90] on icon at bounding box center [511, 86] width 16 height 16
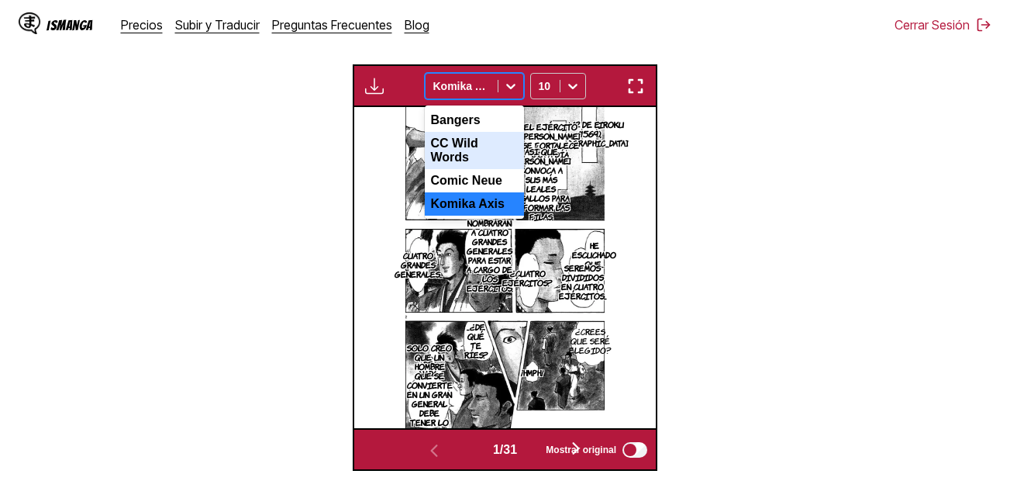
click at [501, 148] on div "CC Wild Words" at bounding box center [474, 150] width 99 height 37
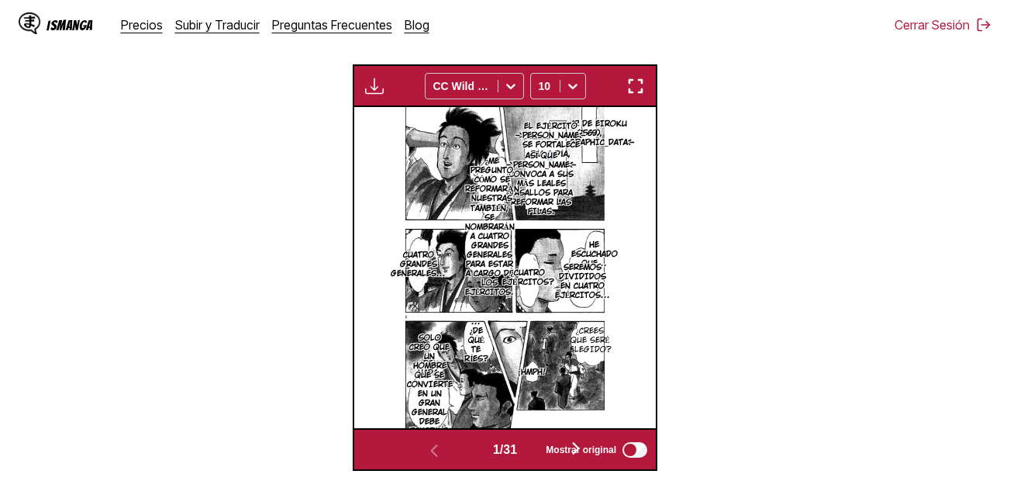
click at [547, 148] on p "así que [PERSON_NAME] convoca a sus más leales vasallos para reformar las filas." at bounding box center [541, 183] width 77 height 71
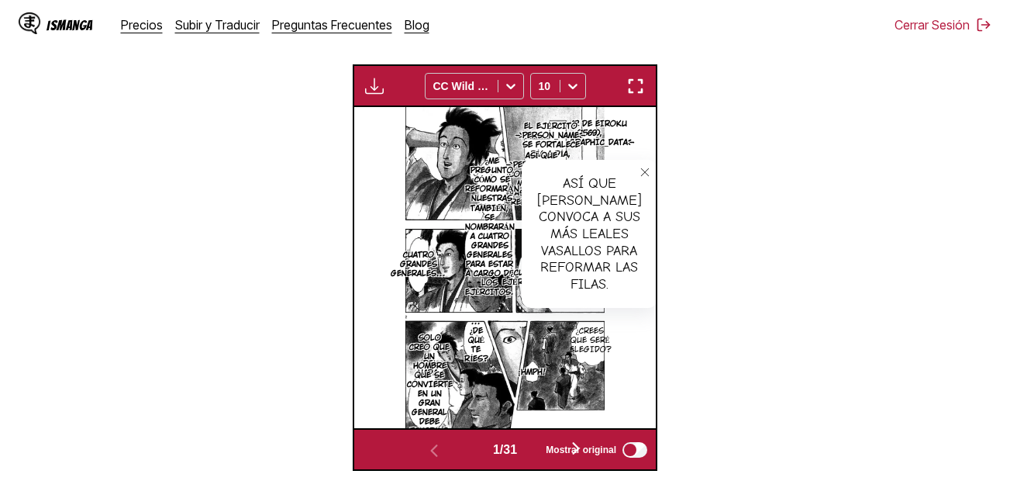
click at [540, 148] on p "así que [PERSON_NAME] convoca a sus más leales vasallos para reformar las filas." at bounding box center [541, 183] width 77 height 71
click at [582, 118] on p "Año 12 de Eiroku (1569), [GEOGRAPHIC_DATA]" at bounding box center [590, 133] width 96 height 34
click at [640, 171] on icon "close-tooltip" at bounding box center [645, 172] width 11 height 11
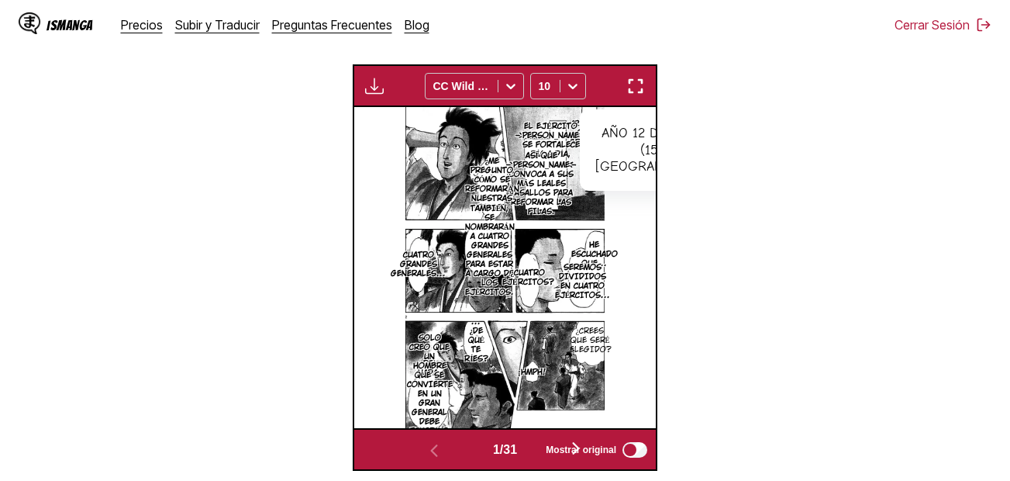
click at [716, 130] on button "close-tooltip" at bounding box center [728, 121] width 25 height 25
click at [562, 128] on p "El ejército [PERSON_NAME] se fortalece día a día," at bounding box center [551, 140] width 77 height 43
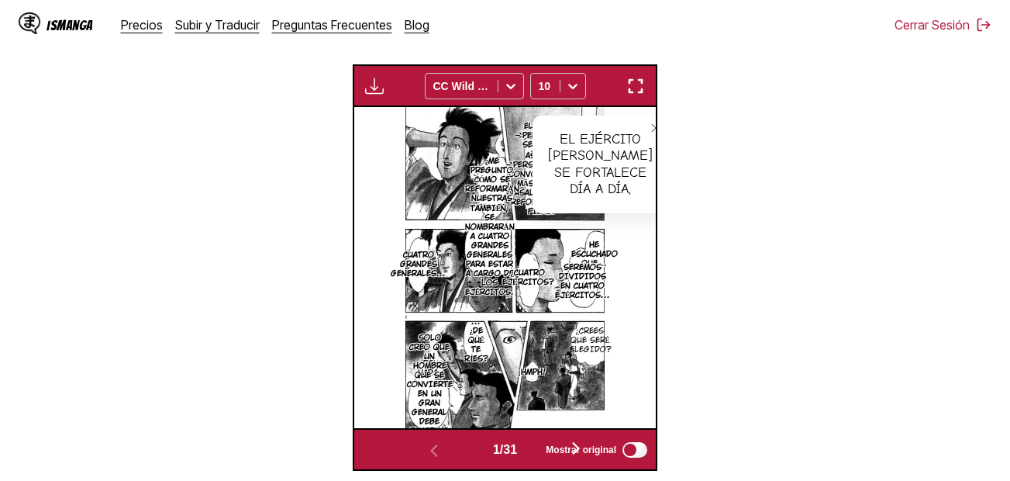
click at [651, 129] on icon "close-tooltip" at bounding box center [656, 128] width 11 height 11
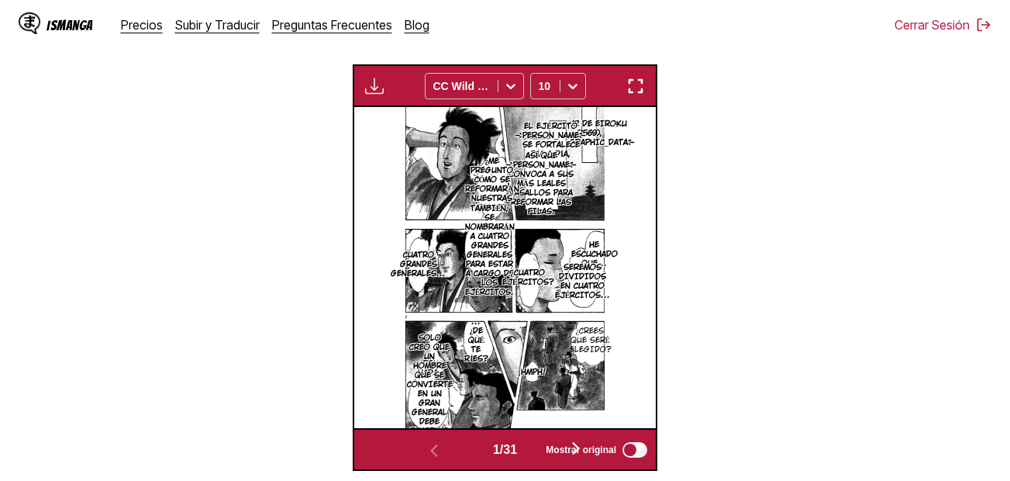
click at [639, 91] on img "button" at bounding box center [636, 86] width 19 height 19
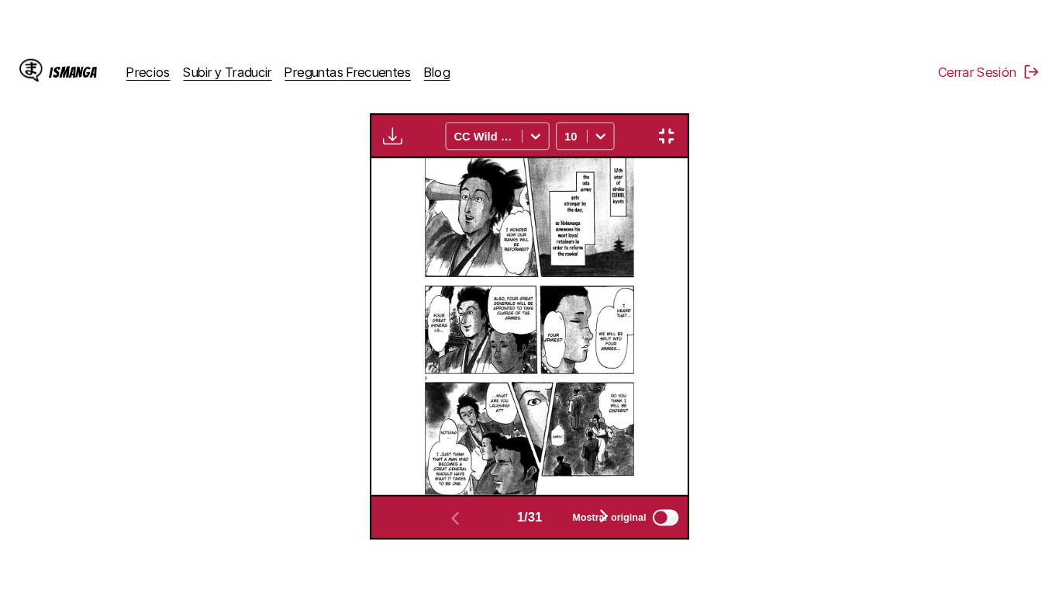
scroll to position [187, 0]
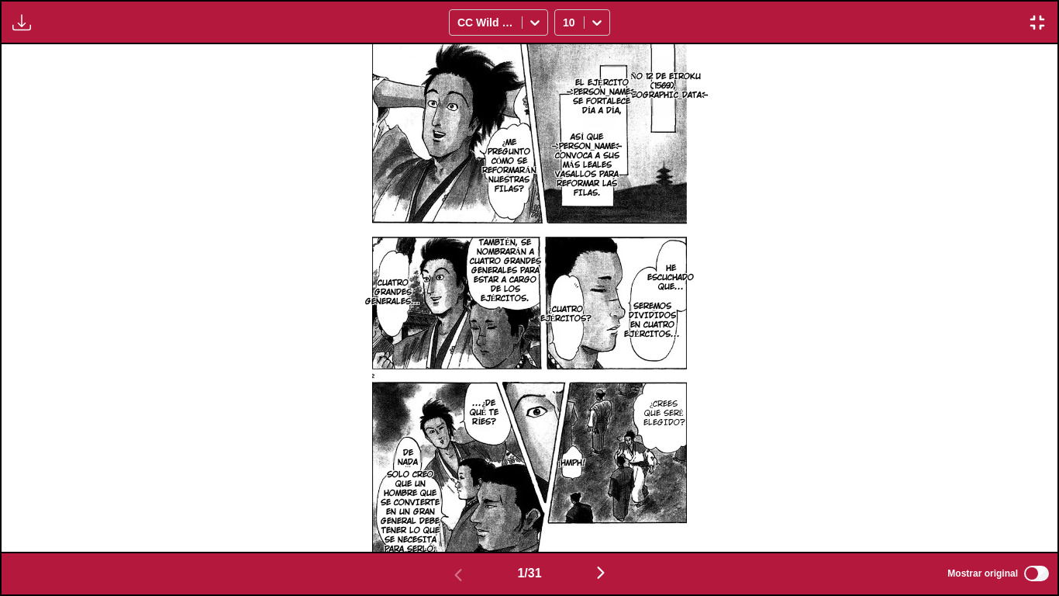
click at [600, 480] on img "button" at bounding box center [601, 572] width 19 height 19
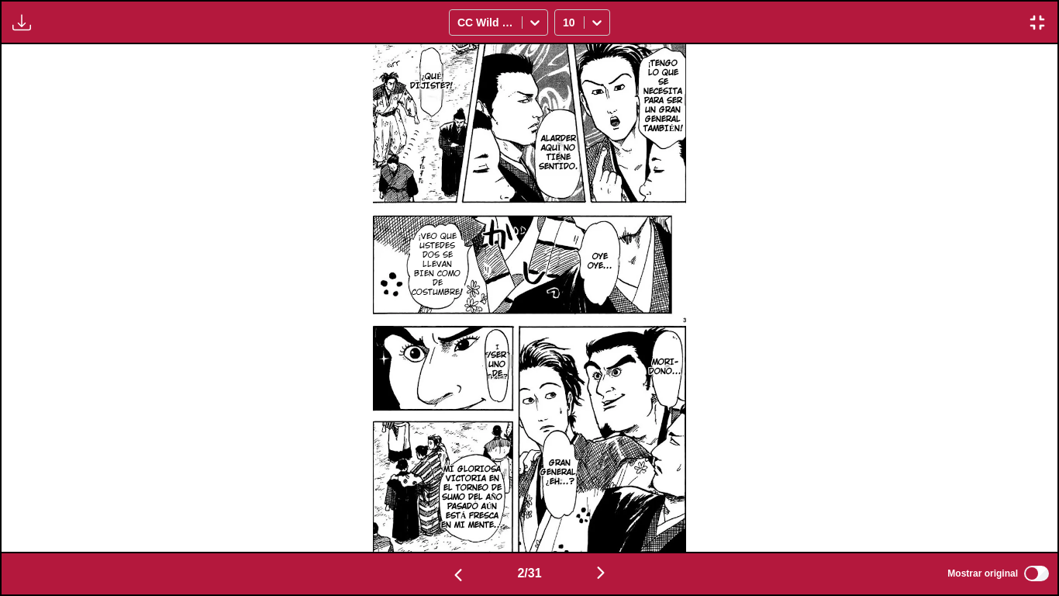
click at [495, 371] on p "/SER UNO DE" at bounding box center [497, 364] width 34 height 34
click at [562, 433] on img at bounding box center [529, 297] width 313 height 506
click at [583, 372] on button "close-tooltip" at bounding box center [583, 366] width 25 height 25
click at [599, 480] on img "button" at bounding box center [601, 572] width 19 height 19
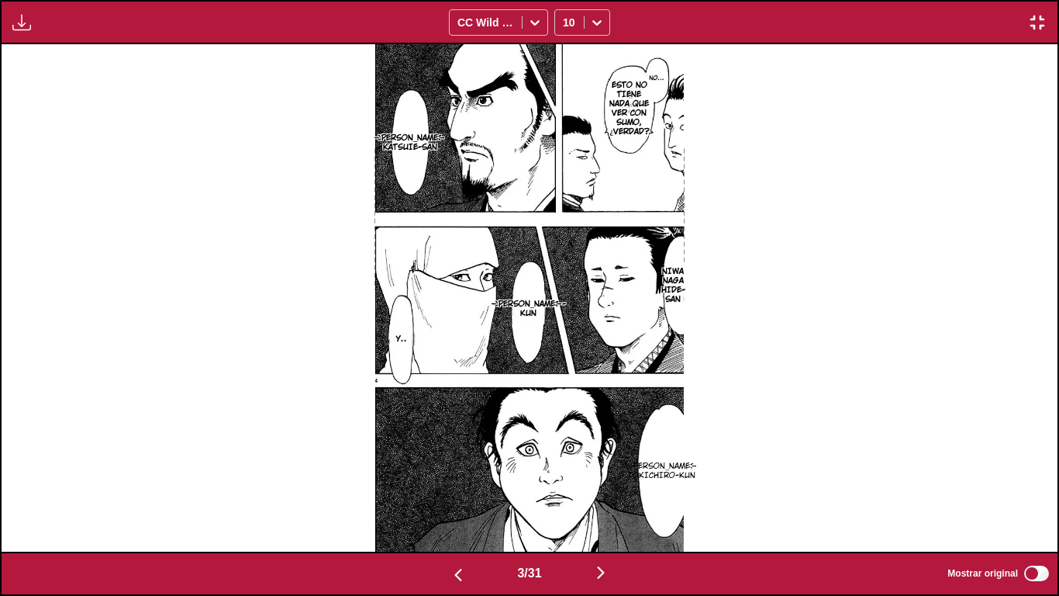
click at [600, 480] on img "button" at bounding box center [601, 572] width 19 height 19
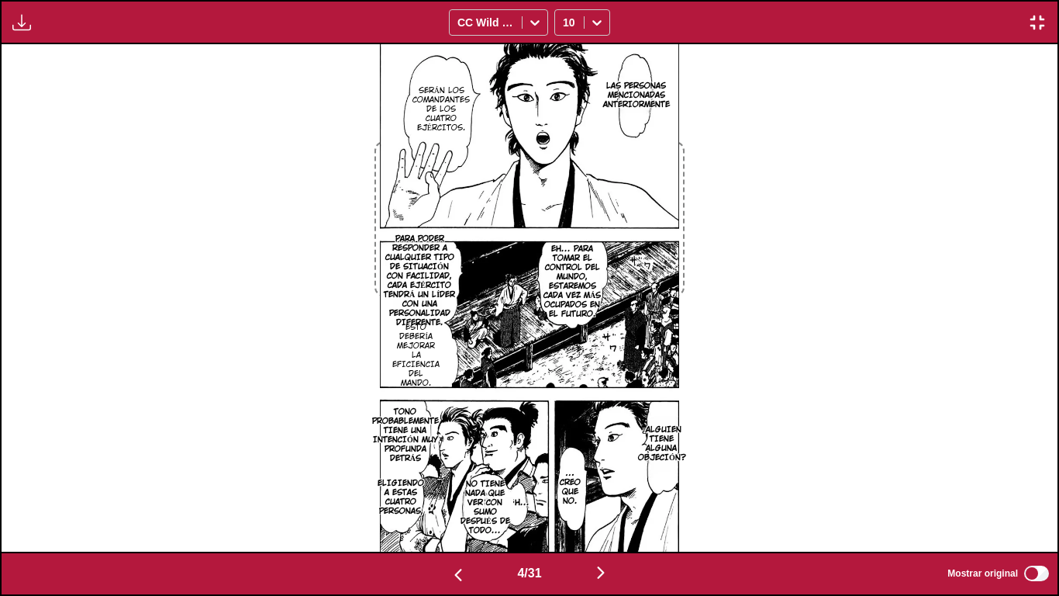
click at [590, 480] on button "button" at bounding box center [600, 573] width 93 height 22
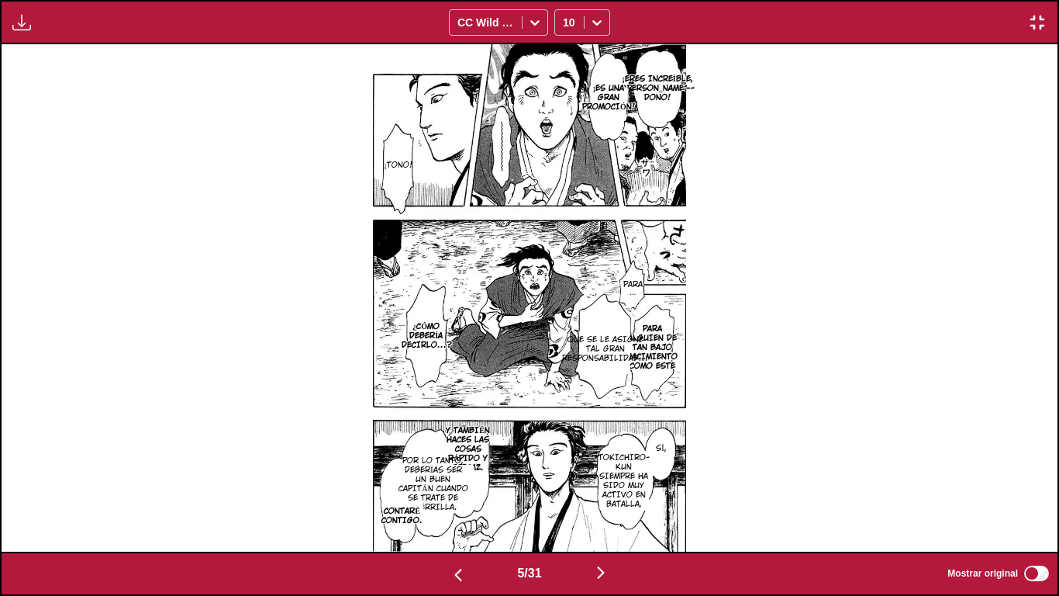
click at [637, 286] on p "PARA" at bounding box center [633, 285] width 26 height 16
click at [680, 285] on button "close-tooltip" at bounding box center [672, 291] width 25 height 25
click at [663, 324] on p "PARA ALGUIEN DE TAN BAJO NACIMIENTO COMO ESTE" at bounding box center [651, 347] width 57 height 53
click at [739, 326] on button "close-tooltip" at bounding box center [732, 335] width 25 height 25
click at [600, 357] on p "QUE SE LE ASIGNE TAL GRAN RESPONSABILIDAD..." at bounding box center [605, 349] width 92 height 34
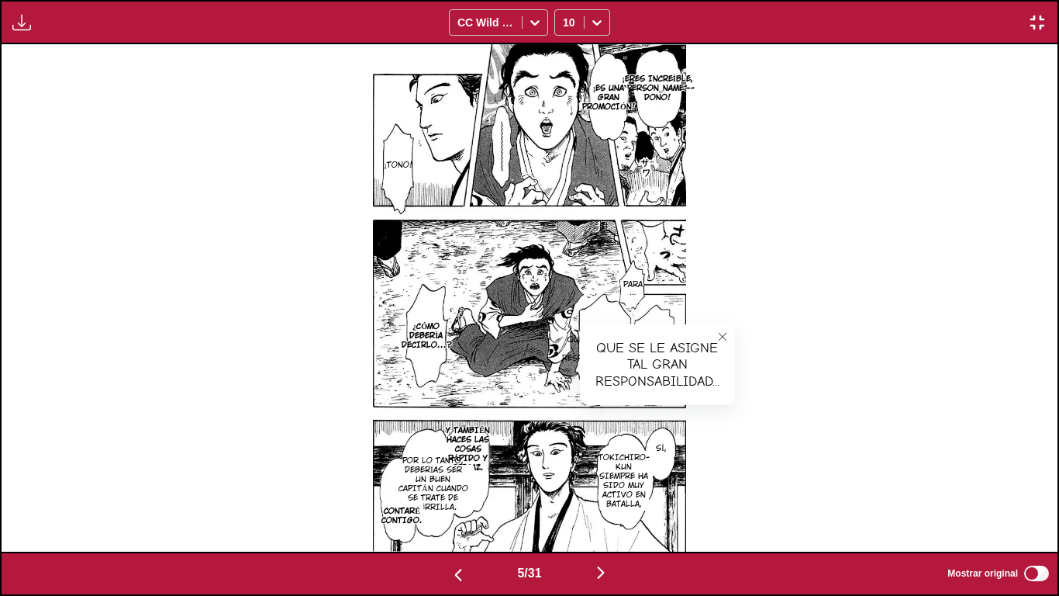
click at [724, 340] on icon "close-tooltip" at bounding box center [722, 336] width 11 height 11
click at [448, 480] on p "POR LO TANTO, DEBERÍAS SER UN BUEN CAPITÁN CUANDO SE TRATE DE GUERRILLA." at bounding box center [433, 484] width 76 height 62
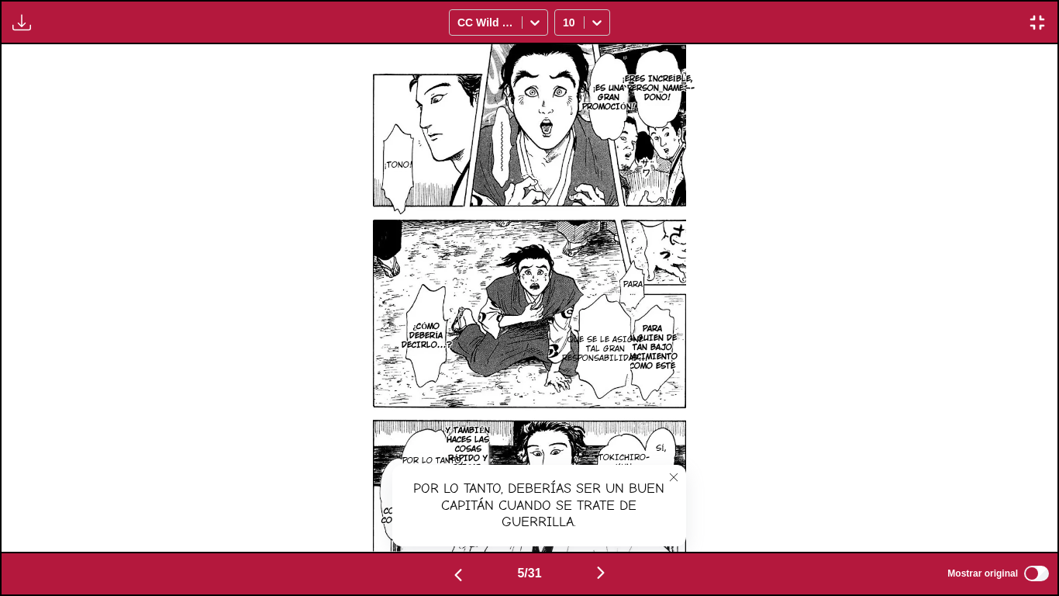
click at [667, 475] on button "close-tooltip" at bounding box center [673, 476] width 25 height 25
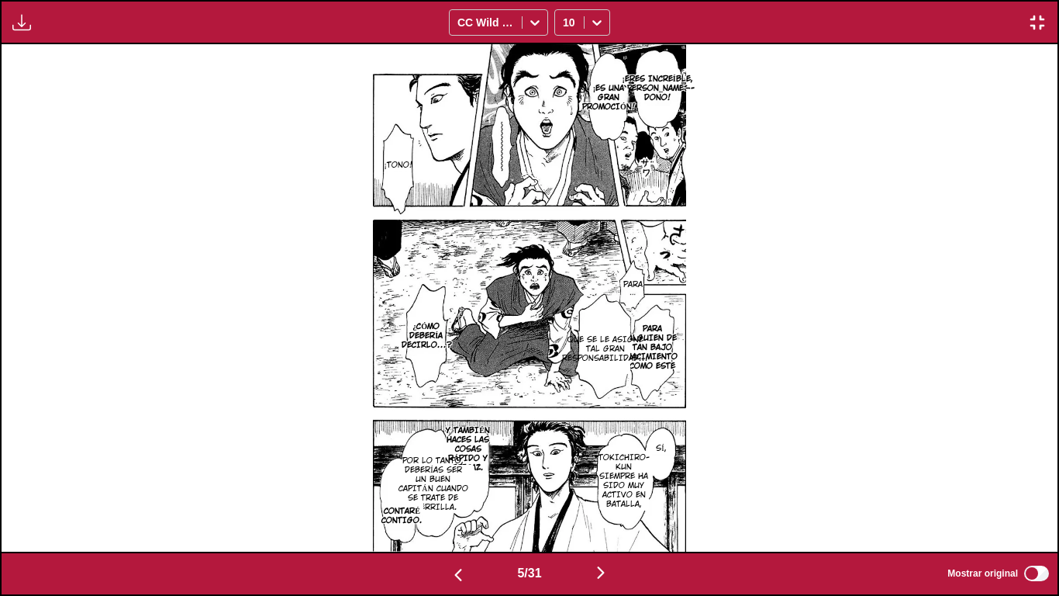
click at [610, 480] on img "button" at bounding box center [601, 572] width 19 height 19
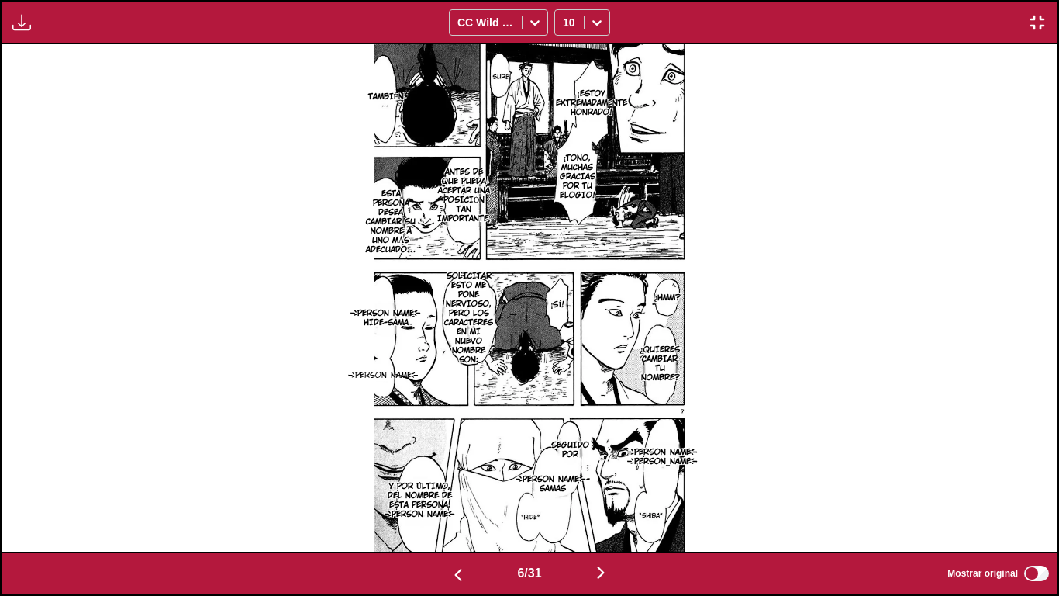
click at [601, 480] on img "button" at bounding box center [601, 572] width 19 height 19
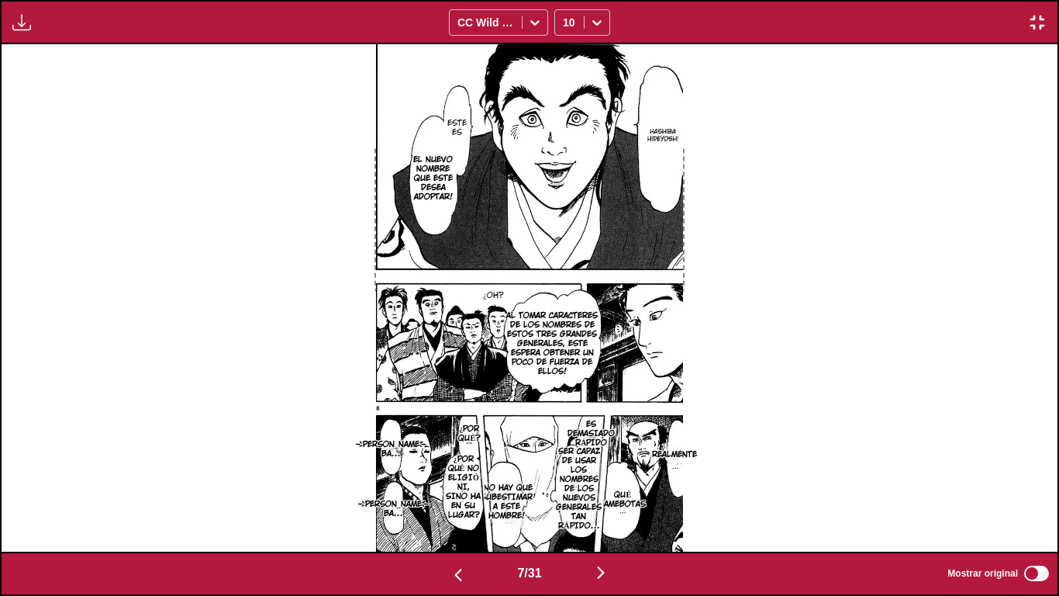
click at [613, 480] on p "QUÉ LAMEBOTAS" at bounding box center [622, 499] width 53 height 25
click at [699, 480] on button "close-tooltip" at bounding box center [691, 502] width 25 height 25
click at [609, 480] on img "button" at bounding box center [601, 572] width 19 height 19
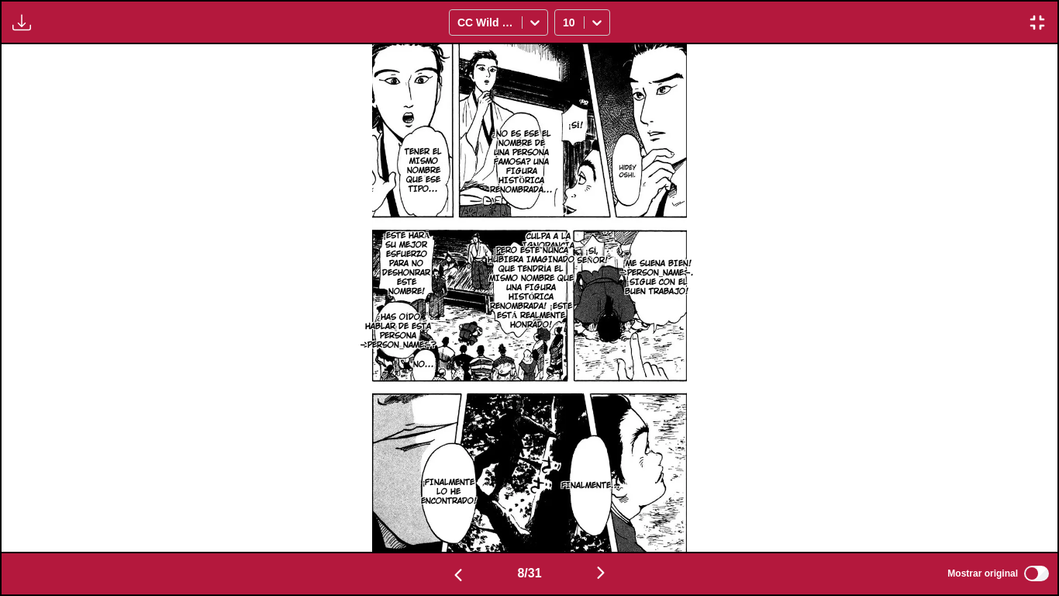
click at [610, 480] on img "button" at bounding box center [601, 572] width 19 height 19
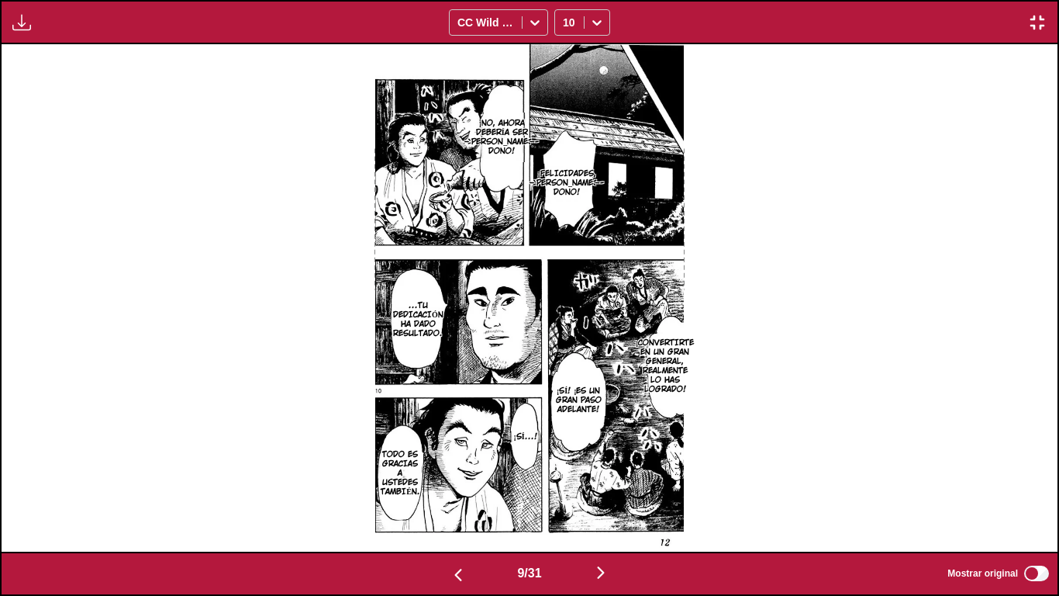
click at [598, 480] on img "button" at bounding box center [601, 572] width 19 height 19
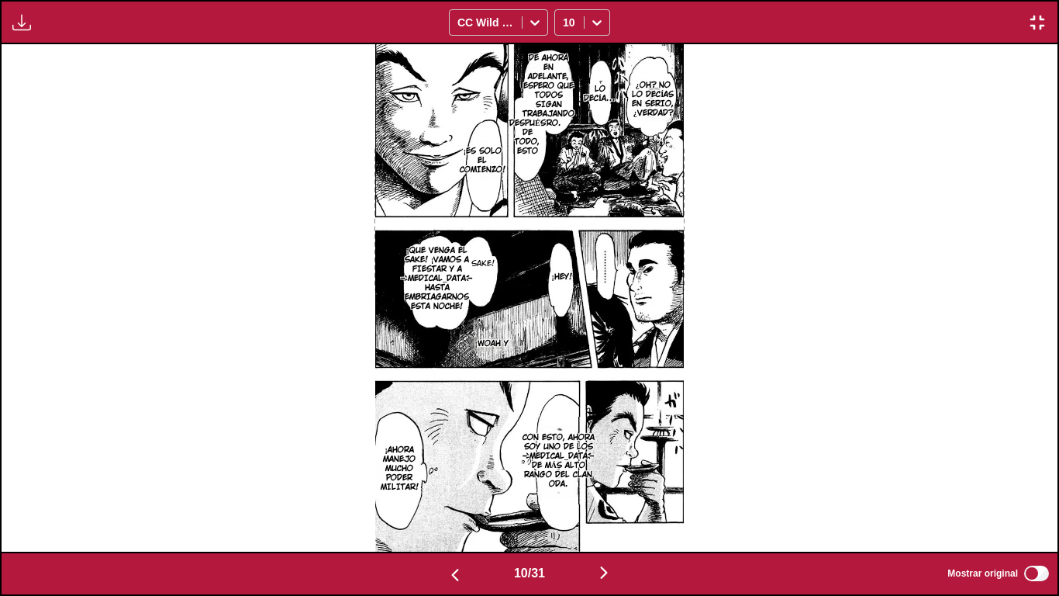
click at [599, 480] on img "button" at bounding box center [604, 572] width 19 height 19
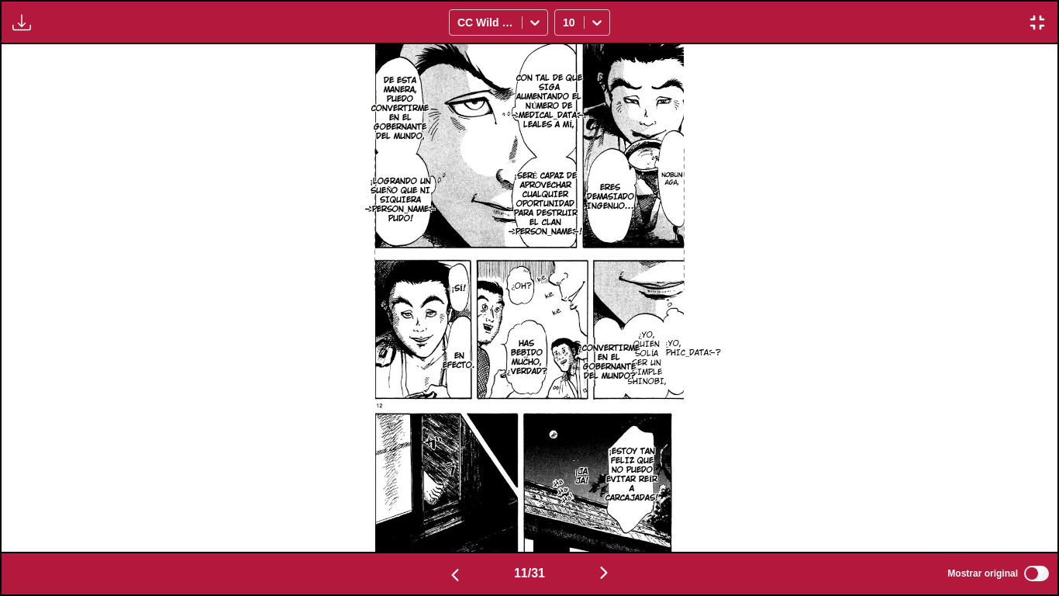
click at [599, 480] on img "button" at bounding box center [604, 572] width 19 height 19
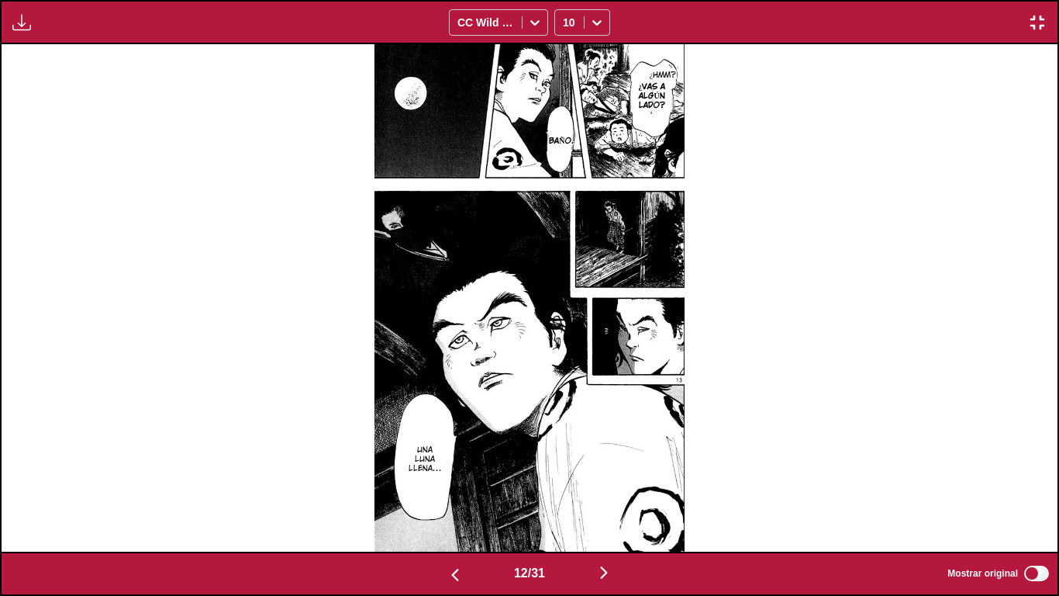
click at [599, 480] on img "button" at bounding box center [604, 572] width 19 height 19
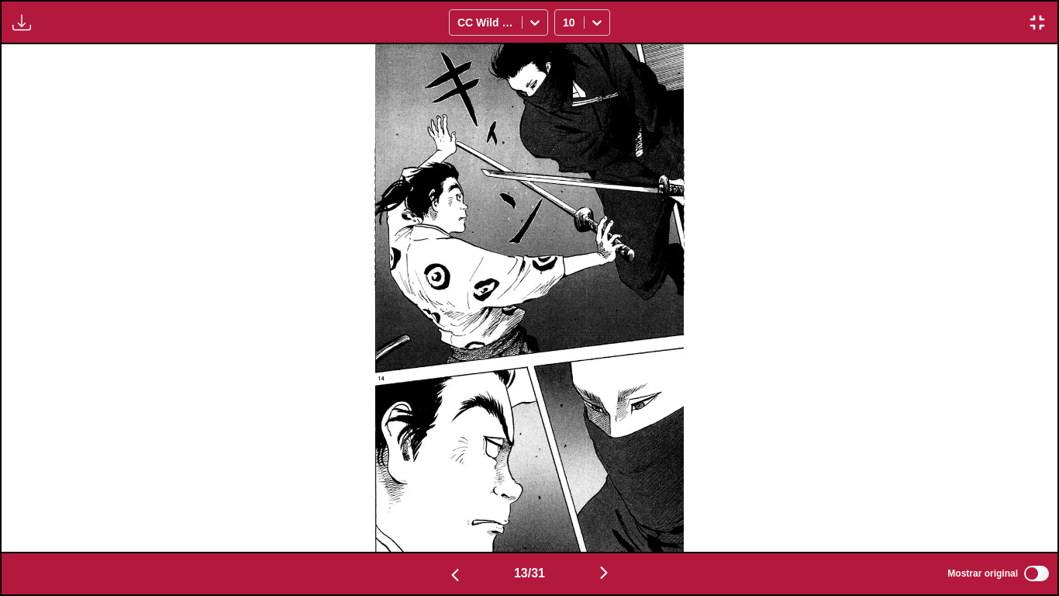
click at [599, 480] on img "button" at bounding box center [604, 572] width 19 height 19
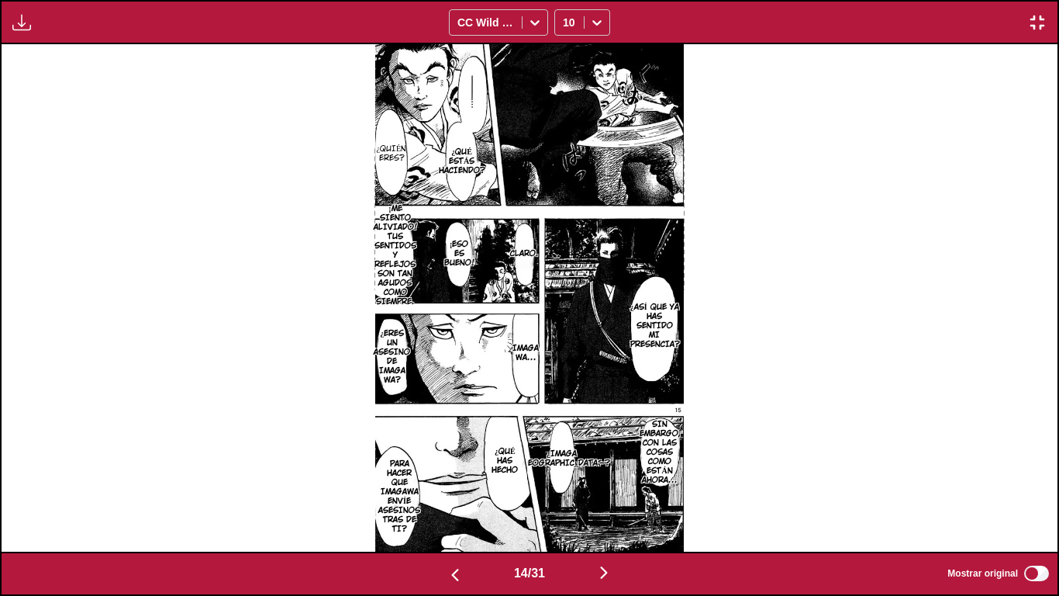
click at [608, 480] on img "button" at bounding box center [604, 572] width 19 height 19
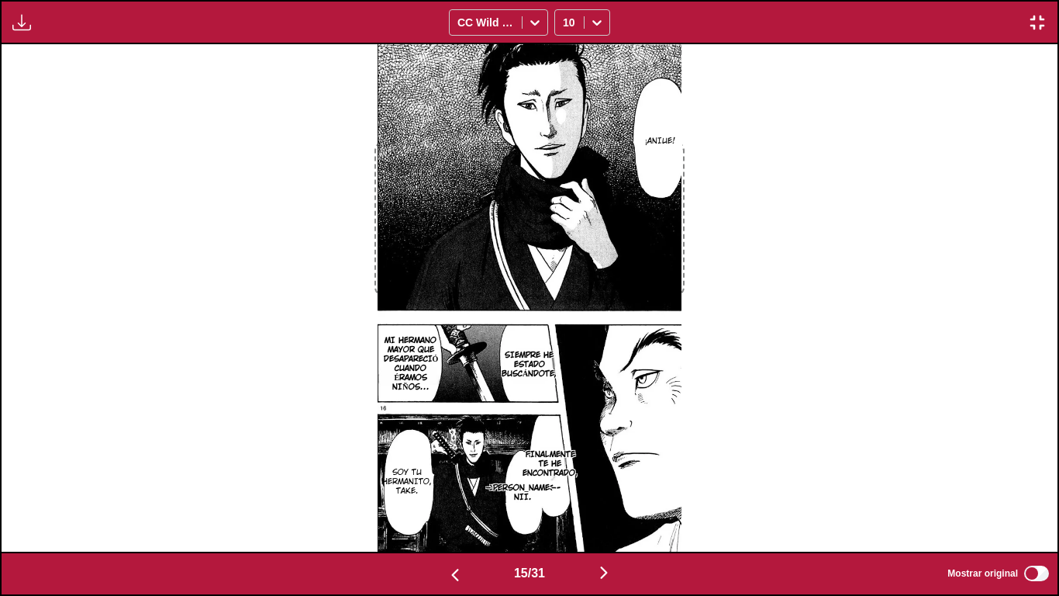
click at [609, 480] on img "button" at bounding box center [604, 572] width 19 height 19
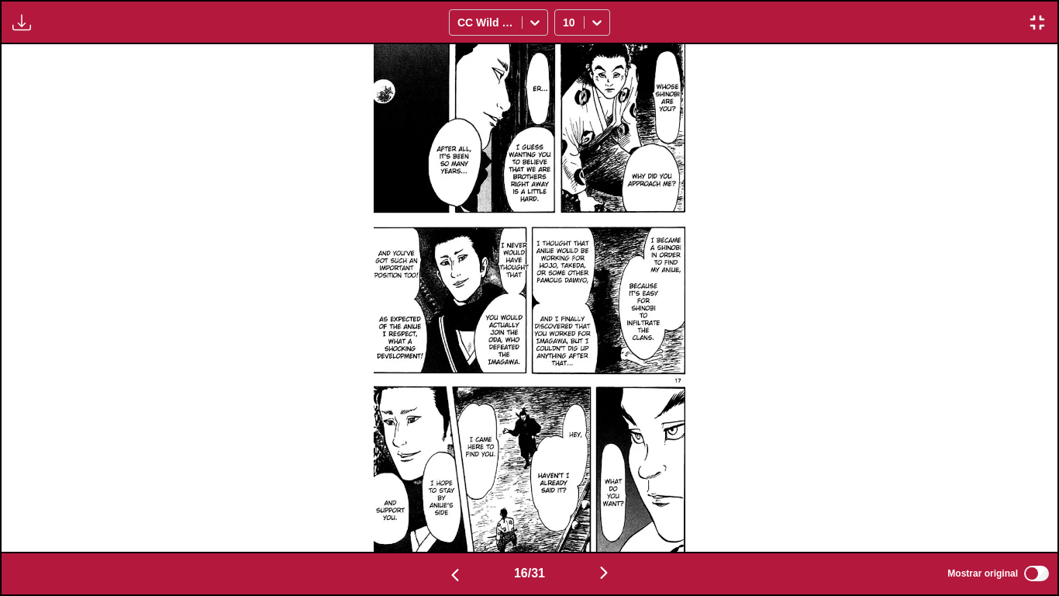
click at [671, 107] on img at bounding box center [529, 297] width 311 height 506
click at [667, 98] on img at bounding box center [529, 297] width 311 height 506
click at [605, 480] on img "button" at bounding box center [604, 572] width 19 height 19
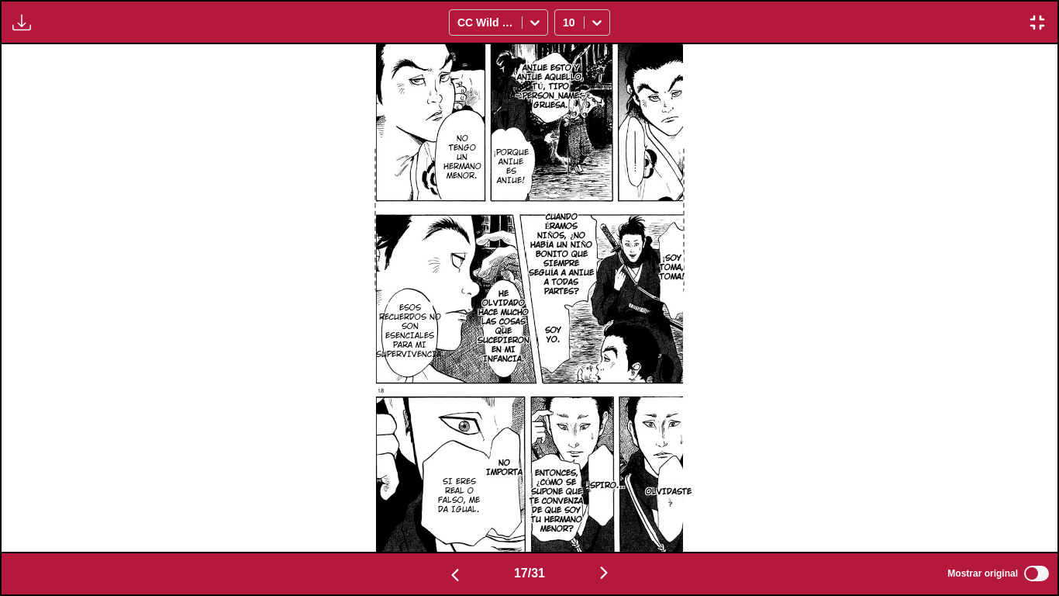
click at [603, 480] on img "button" at bounding box center [604, 572] width 19 height 19
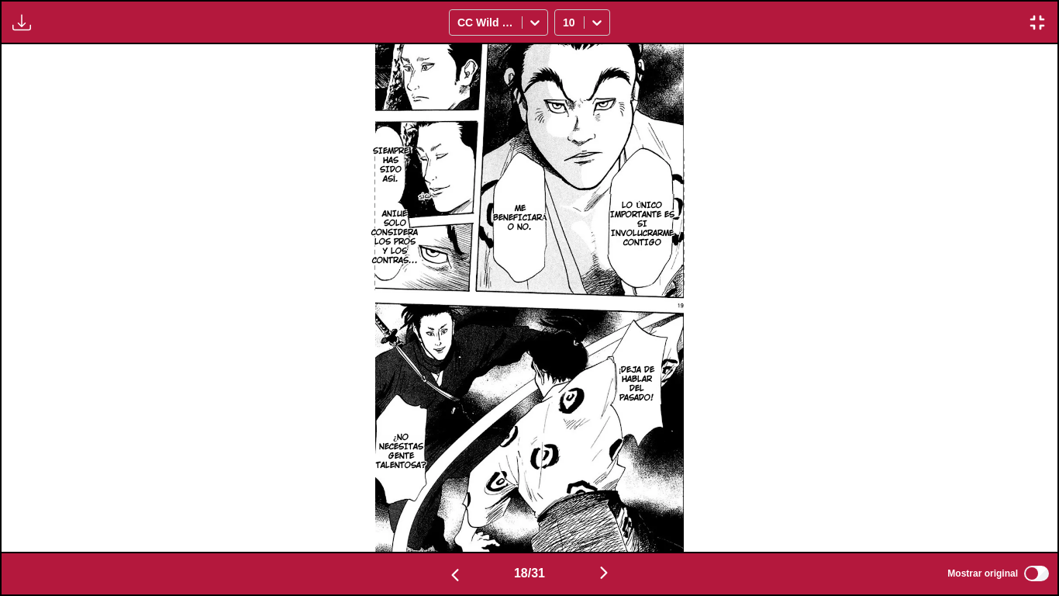
click at [624, 480] on button "button" at bounding box center [604, 573] width 93 height 22
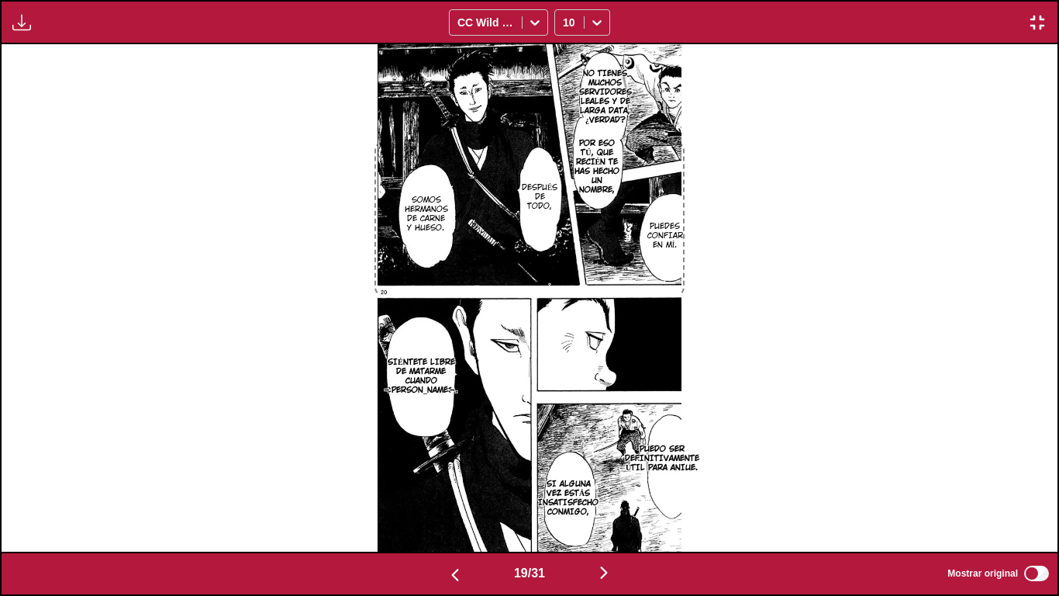
click at [612, 98] on p "NO TIENES MUCHOS SERVIDORES LEALES Y DE LARGA DATA, ¿VERDAD?" at bounding box center [605, 97] width 59 height 62
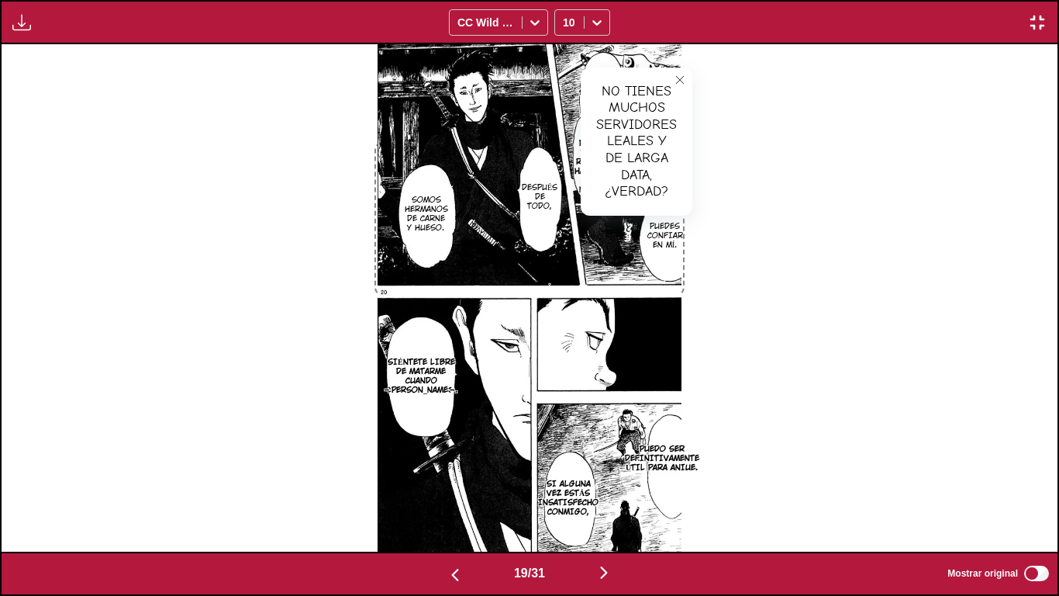
click at [681, 75] on icon "close-tooltip" at bounding box center [680, 79] width 11 height 11
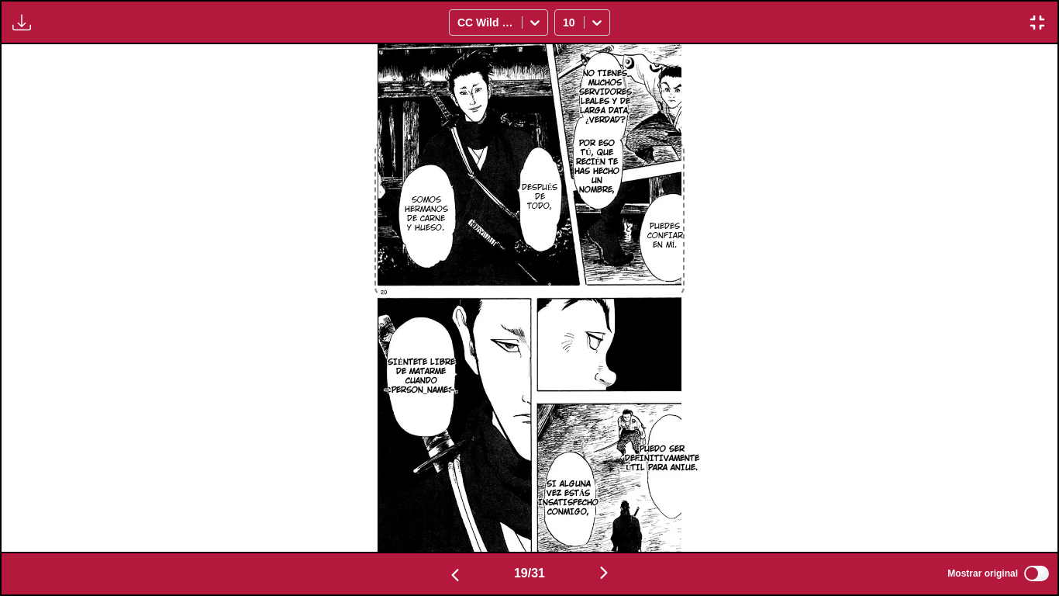
click at [598, 480] on button "button" at bounding box center [604, 573] width 93 height 22
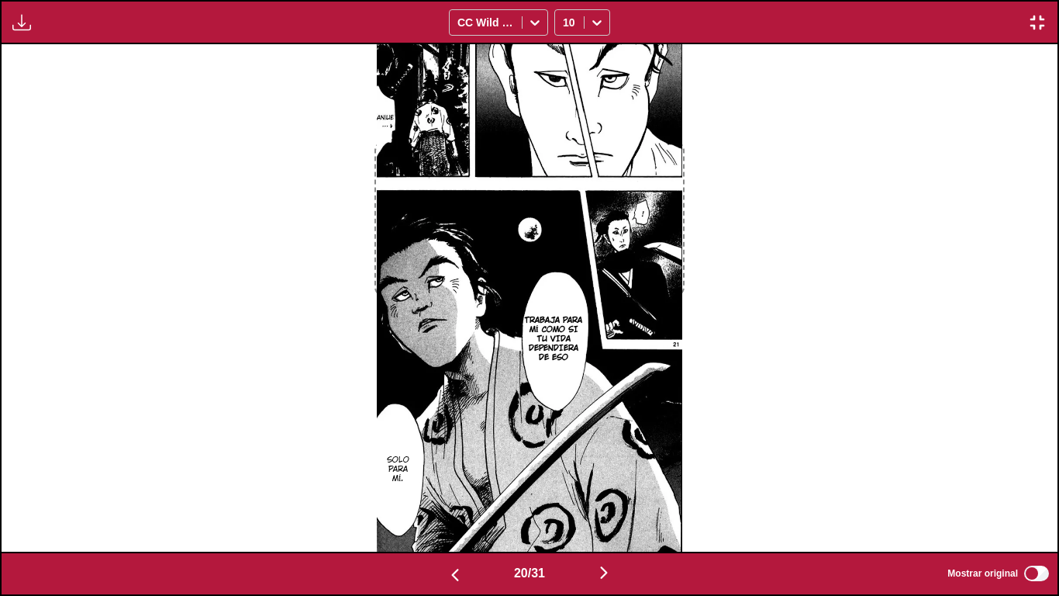
click at [603, 480] on img "button" at bounding box center [604, 572] width 19 height 19
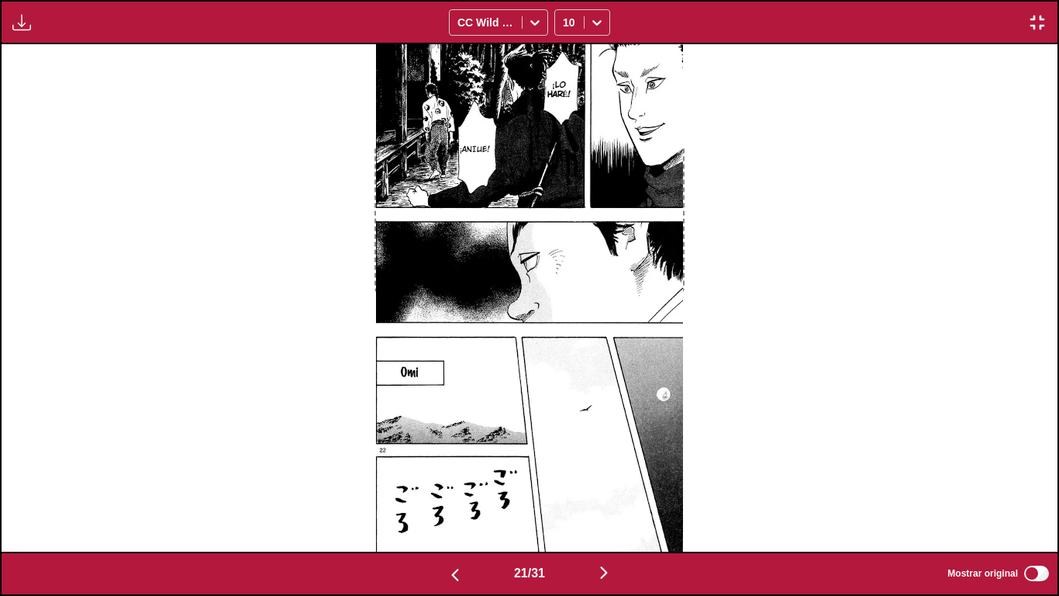
click at [603, 480] on img "button" at bounding box center [604, 572] width 19 height 19
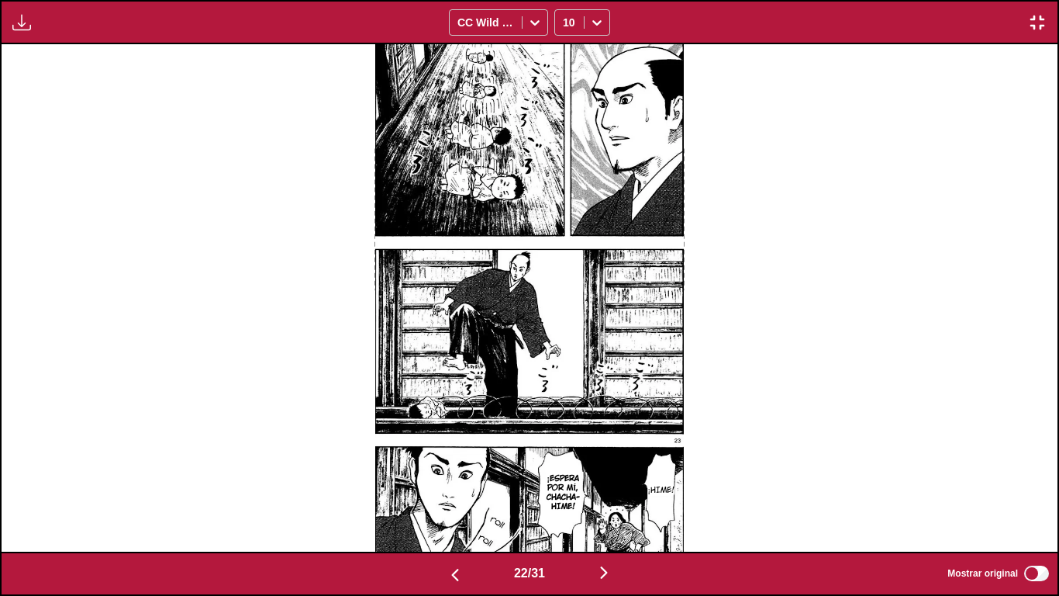
click at [603, 480] on img "button" at bounding box center [604, 572] width 19 height 19
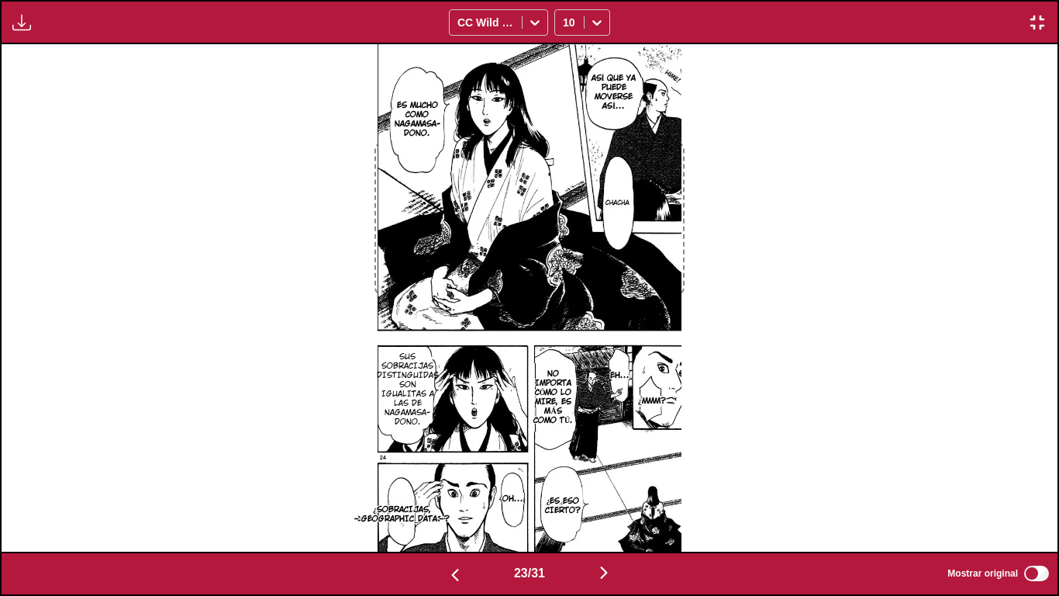
click at [603, 480] on img "button" at bounding box center [604, 572] width 19 height 19
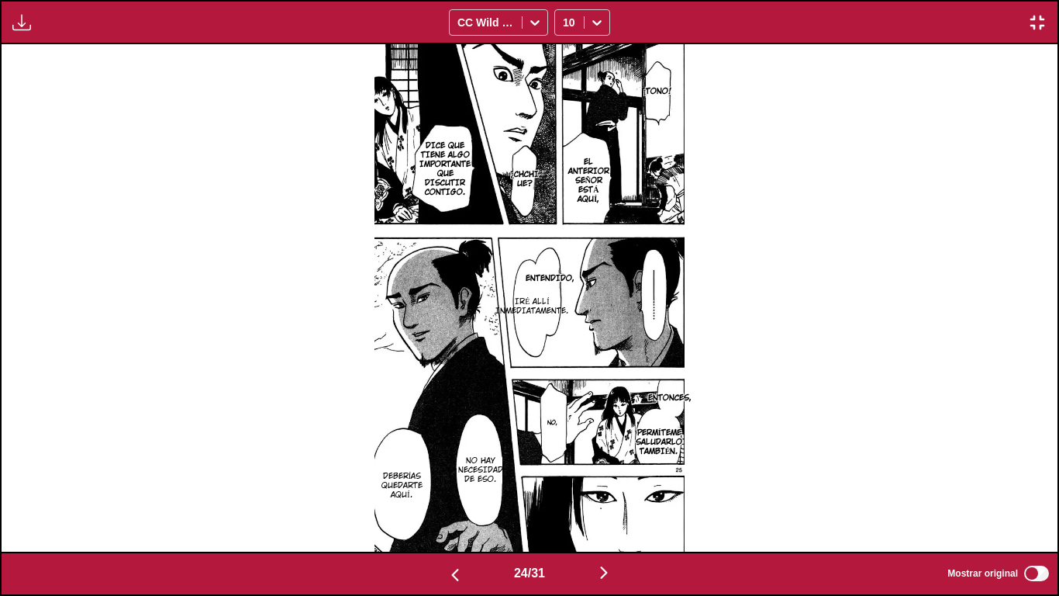
click at [604, 480] on img "button" at bounding box center [604, 572] width 19 height 19
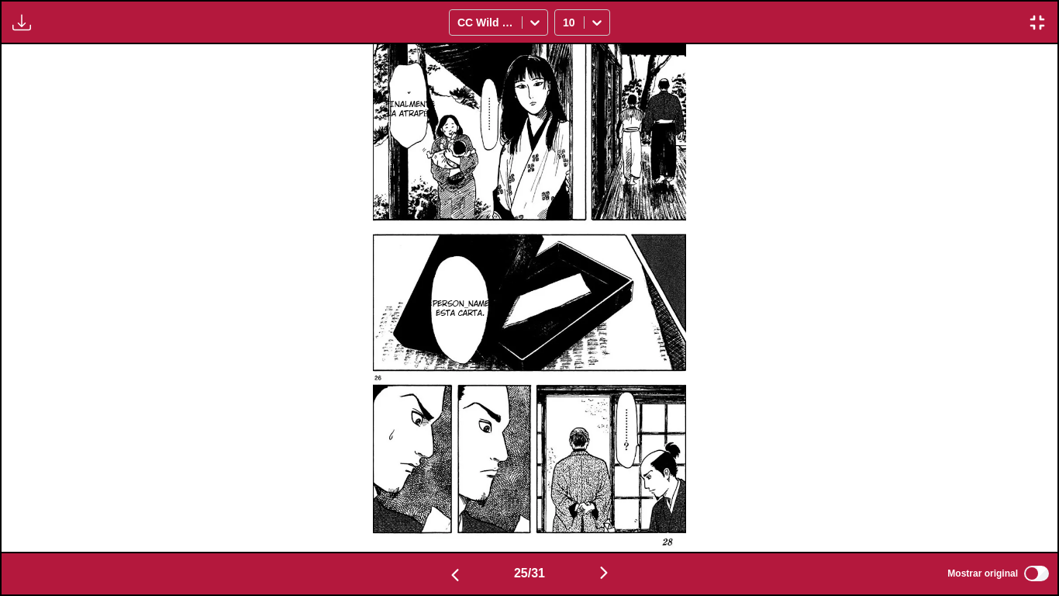
click at [604, 480] on img "button" at bounding box center [604, 572] width 19 height 19
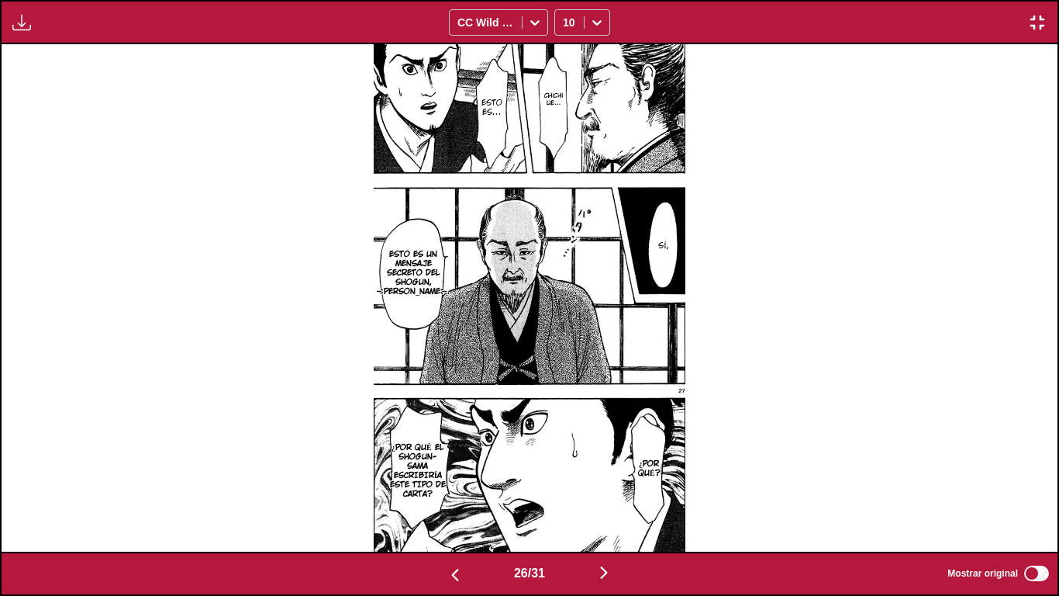
click at [604, 480] on img "button" at bounding box center [604, 572] width 19 height 19
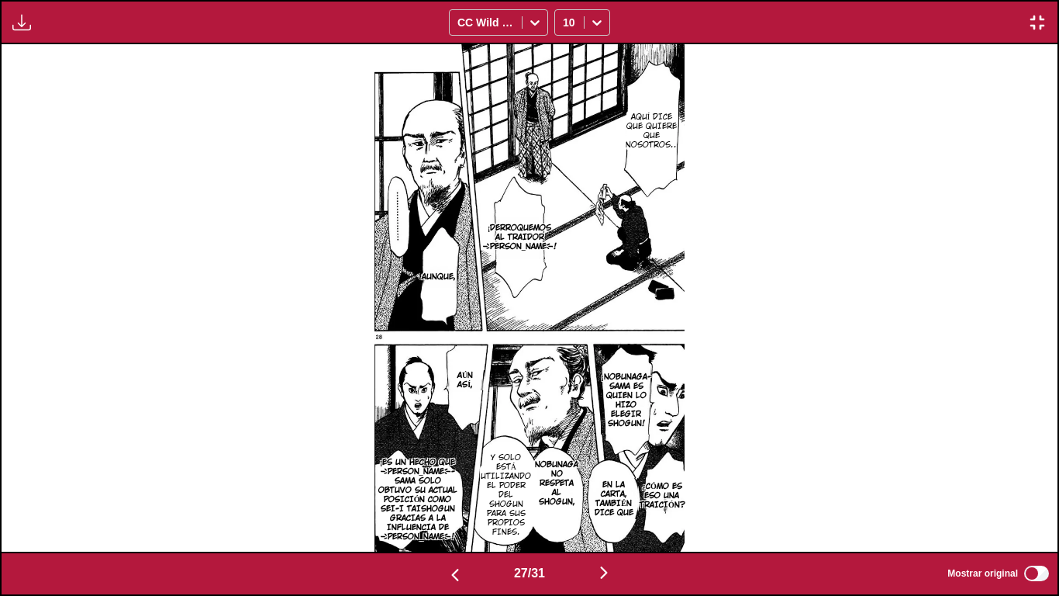
click at [604, 480] on img "button" at bounding box center [604, 572] width 19 height 19
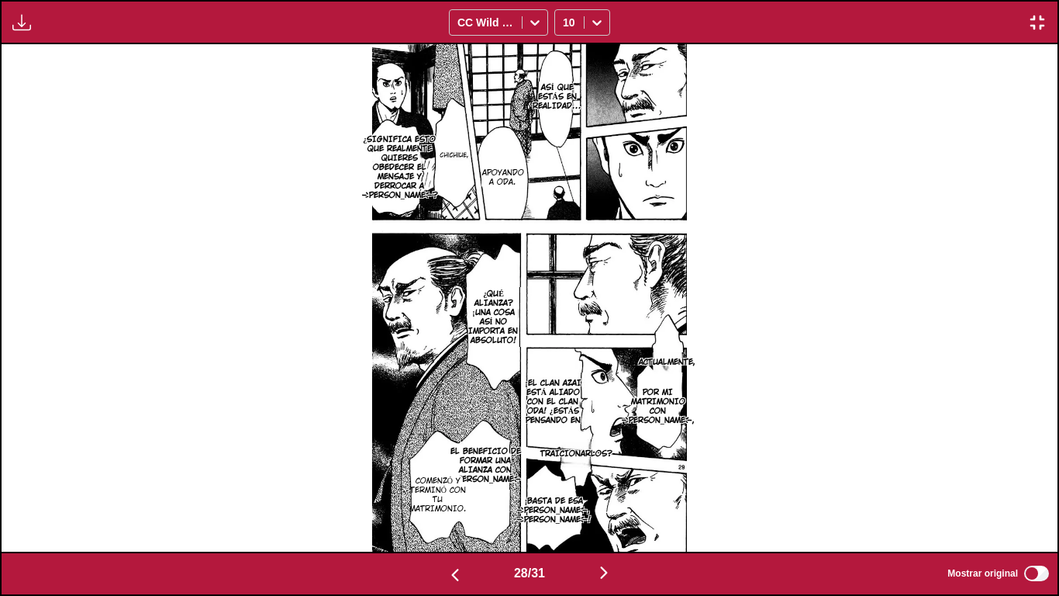
click at [558, 480] on p "¡BASTA DE ESA [PERSON_NAME], [PERSON_NAME]!" at bounding box center [554, 510] width 80 height 34
click at [676, 480] on icon "close-tooltip" at bounding box center [673, 503] width 11 height 11
click at [613, 480] on img "button" at bounding box center [604, 572] width 19 height 19
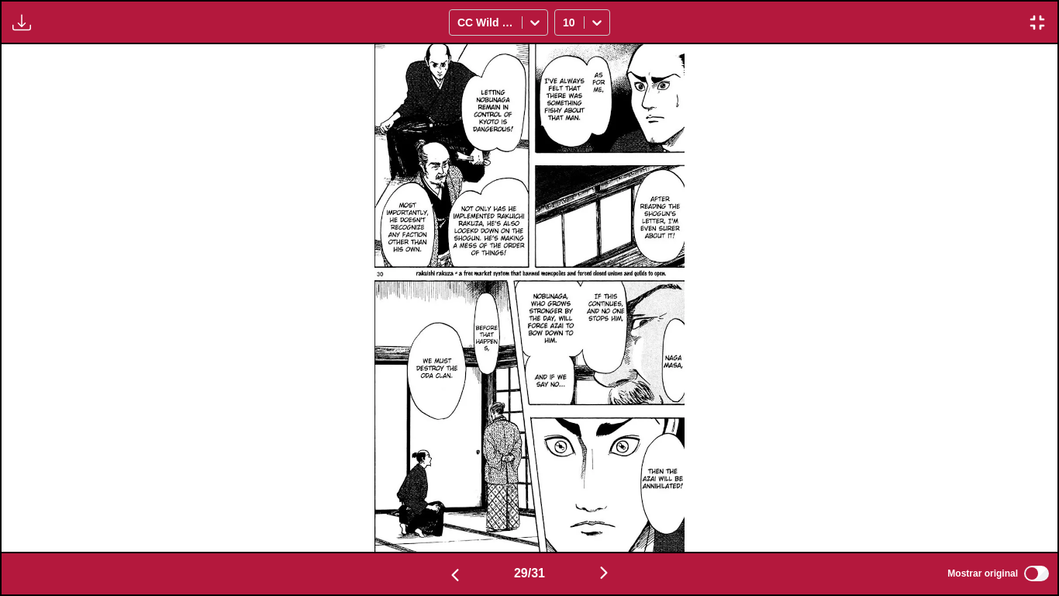
click at [567, 85] on img at bounding box center [530, 297] width 311 height 506
click at [581, 91] on img at bounding box center [530, 297] width 311 height 506
click at [597, 84] on img at bounding box center [530, 297] width 311 height 506
click at [609, 480] on img "button" at bounding box center [604, 572] width 19 height 19
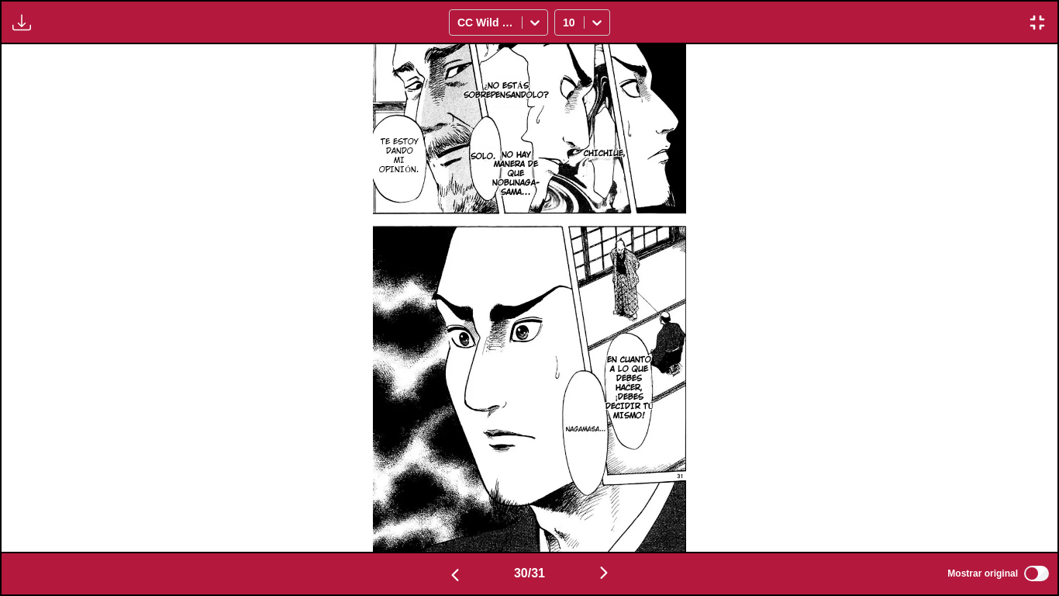
click at [598, 480] on button "button" at bounding box center [604, 573] width 93 height 22
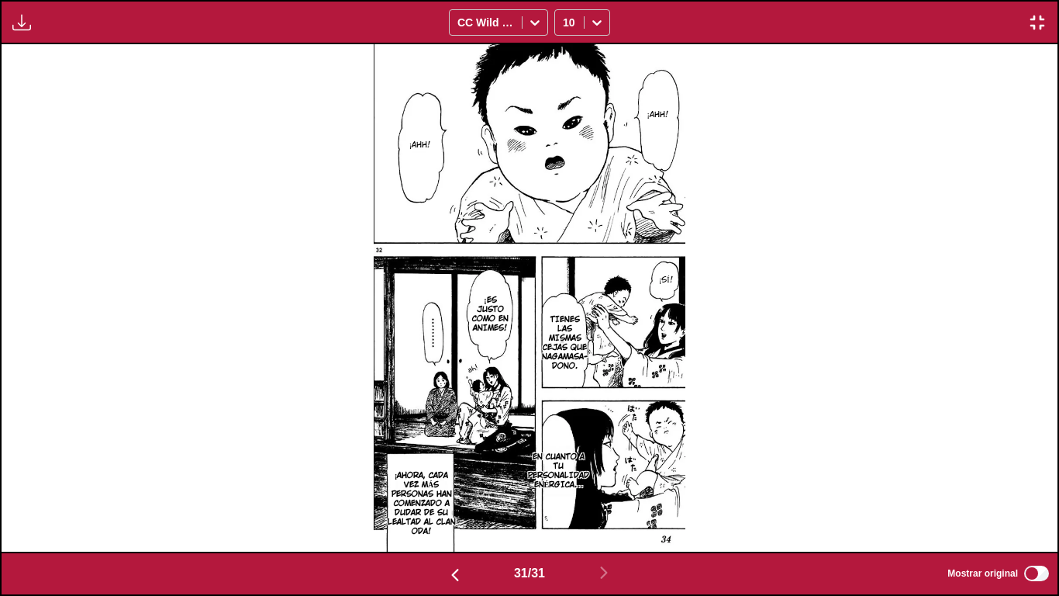
click at [1010, 26] on img "button" at bounding box center [1037, 22] width 19 height 19
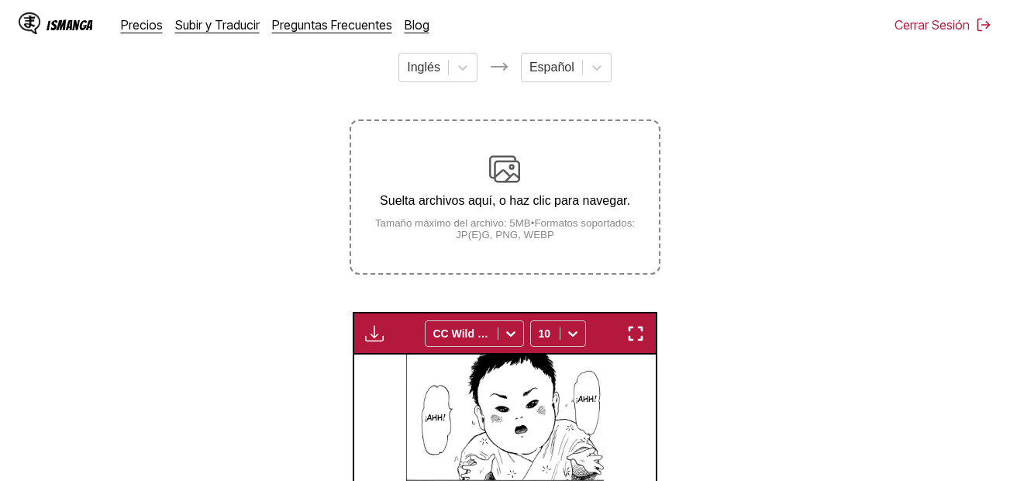
scroll to position [465, 0]
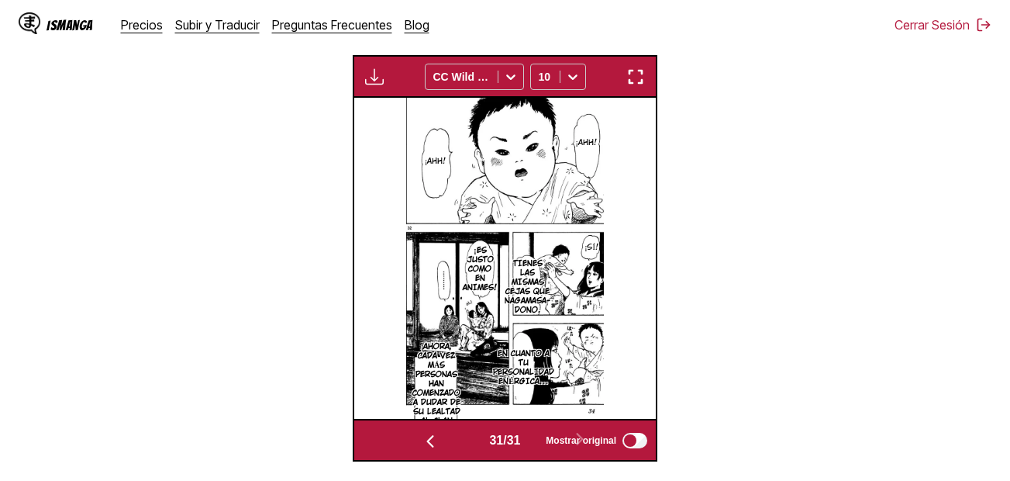
drag, startPoint x: 596, startPoint y: 237, endPoint x: 537, endPoint y: 209, distance: 64.9
click at [537, 209] on img at bounding box center [505, 258] width 198 height 321
click at [205, 29] on link "Subir y Traducir" at bounding box center [217, 25] width 85 height 16
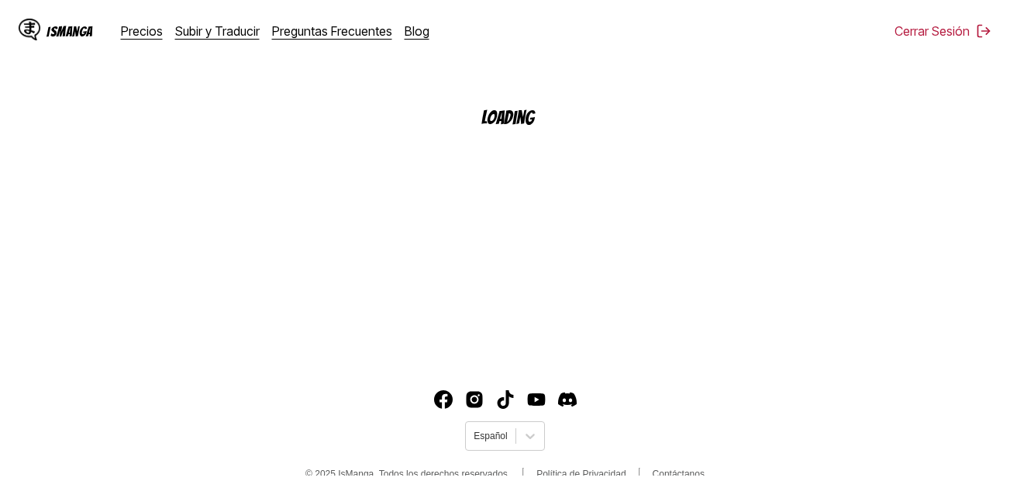
scroll to position [199, 0]
